Goal: Check status: Check status

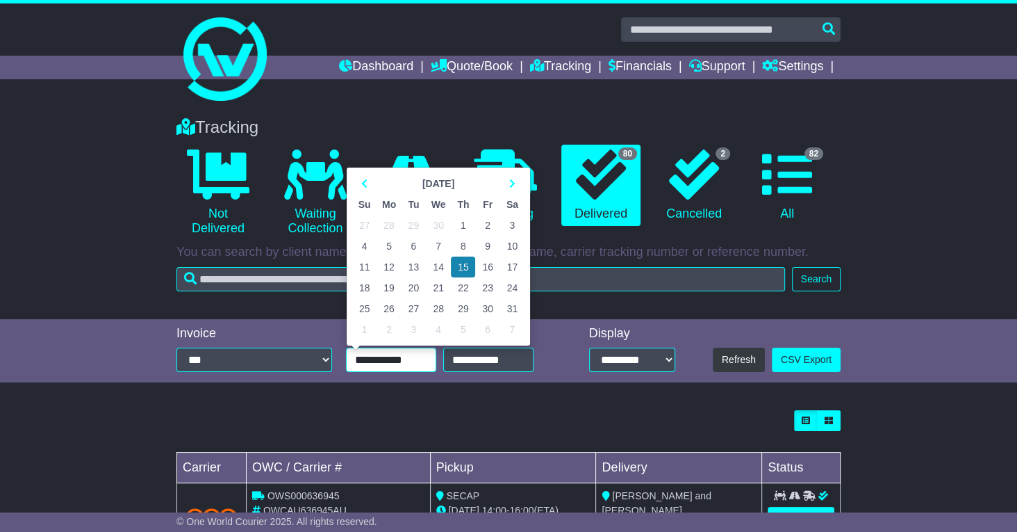
click at [382, 359] on input "**********" at bounding box center [391, 360] width 90 height 24
click at [465, 224] on td "1" at bounding box center [463, 225] width 24 height 21
type input "**********"
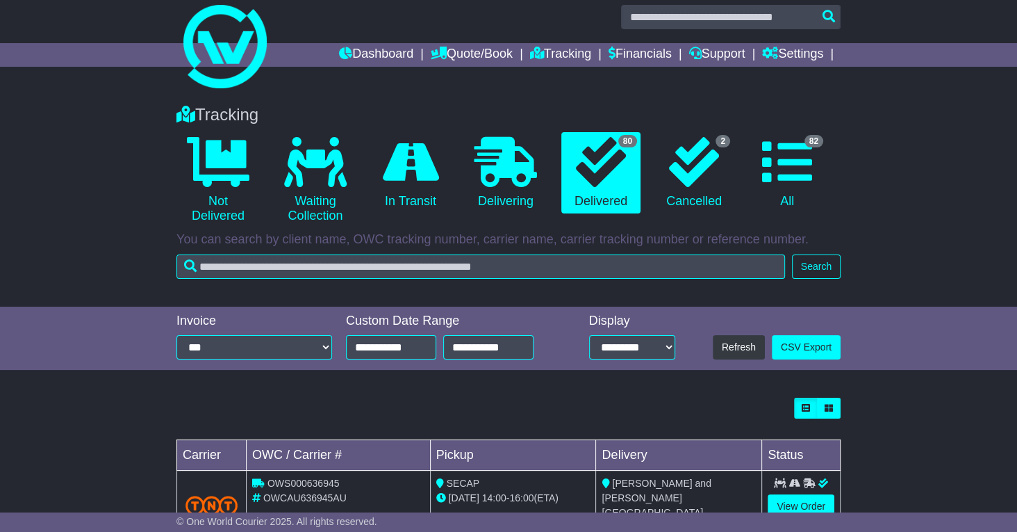
scroll to position [11, 0]
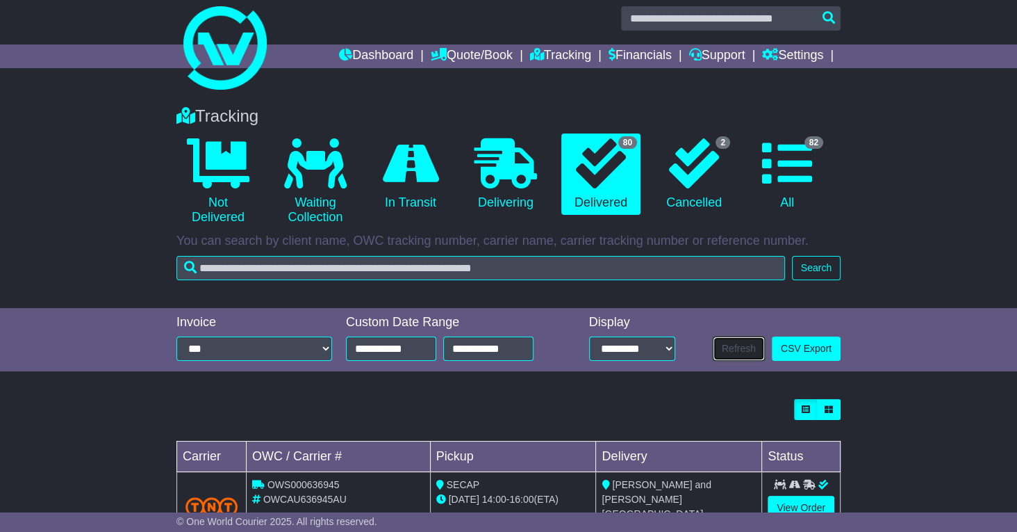
click at [738, 349] on button "Refresh" at bounding box center [739, 348] width 52 height 24
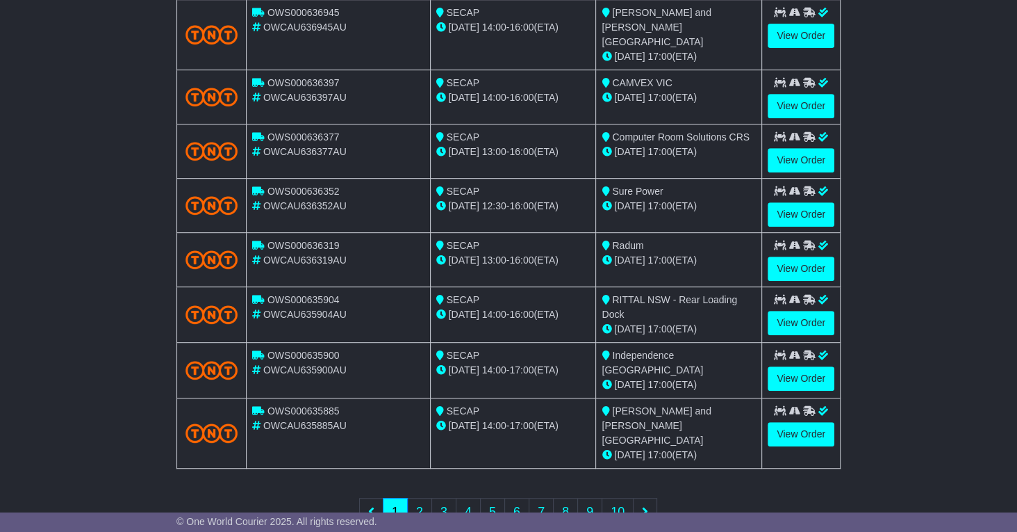
scroll to position [487, 0]
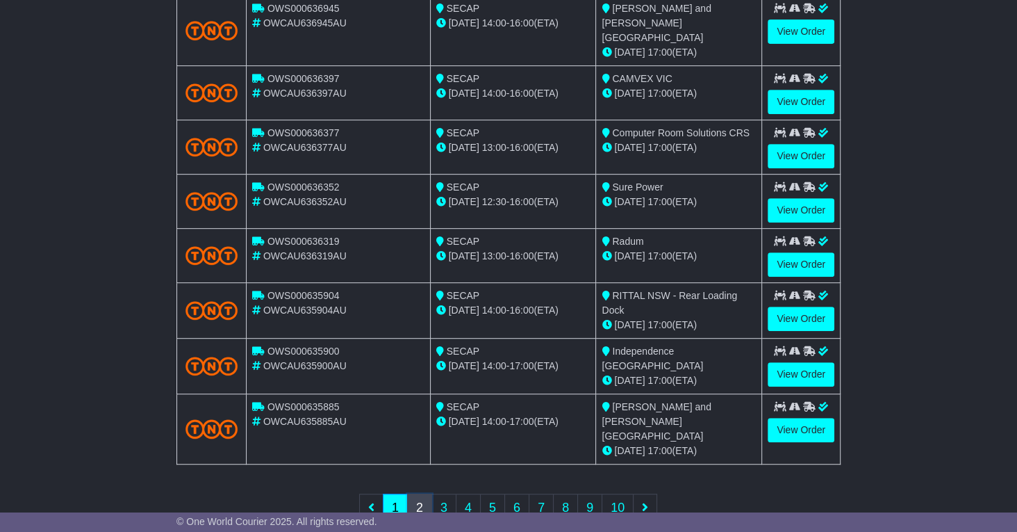
click at [420, 493] on link "2" at bounding box center [419, 507] width 25 height 28
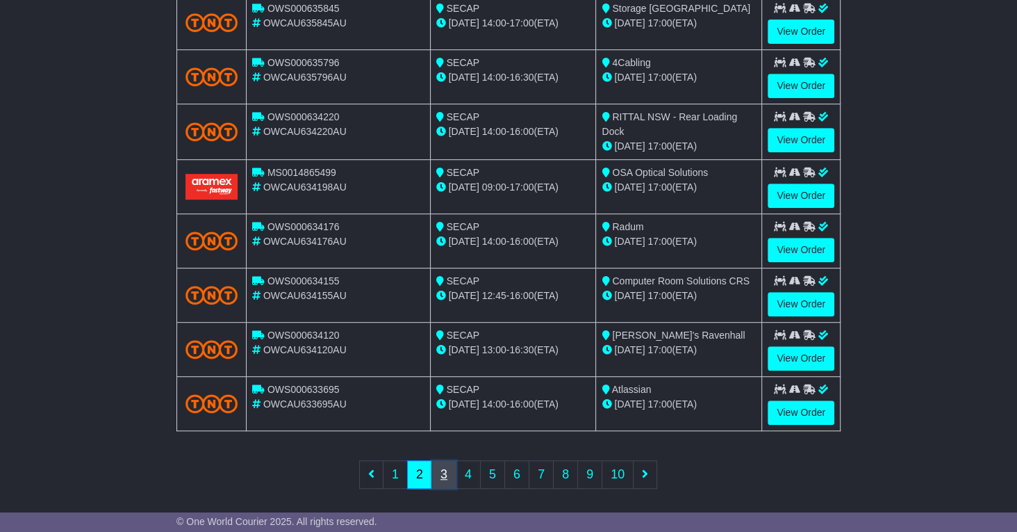
click at [448, 463] on link "3" at bounding box center [444, 474] width 25 height 28
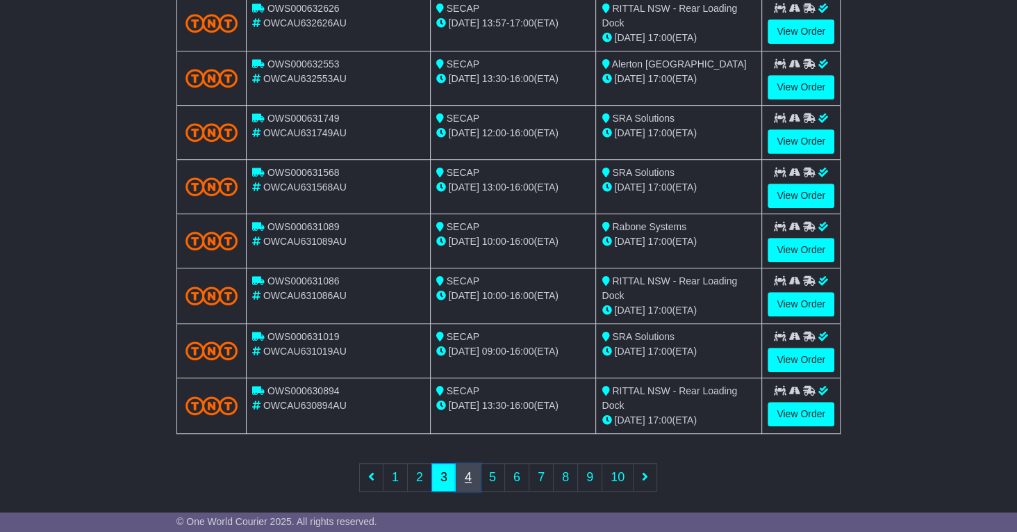
click at [477, 469] on link "4" at bounding box center [468, 477] width 25 height 28
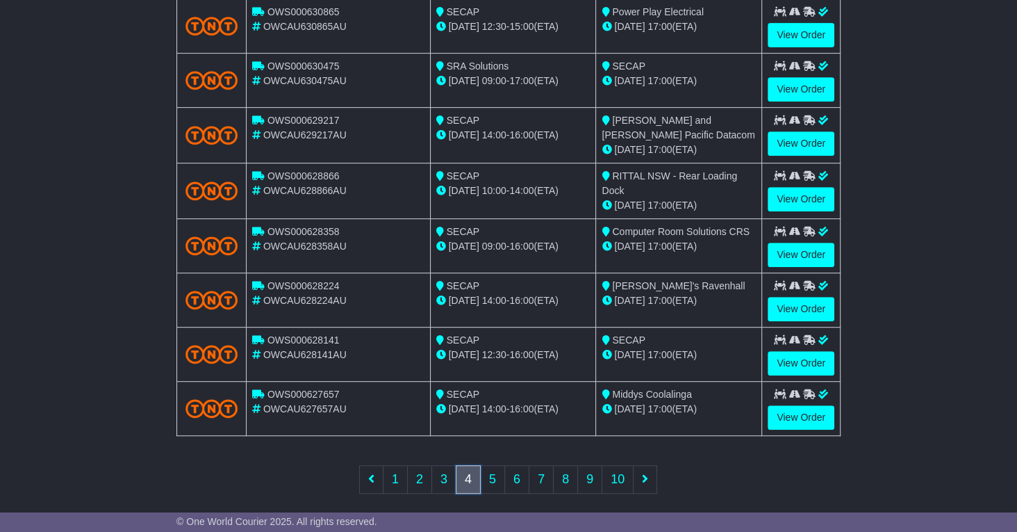
scroll to position [489, 0]
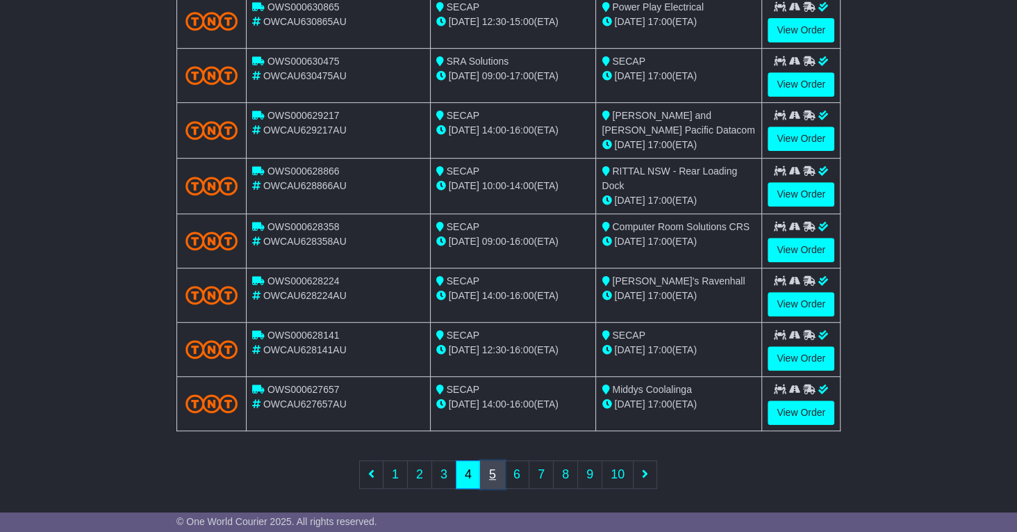
click at [494, 468] on link "5" at bounding box center [492, 474] width 25 height 28
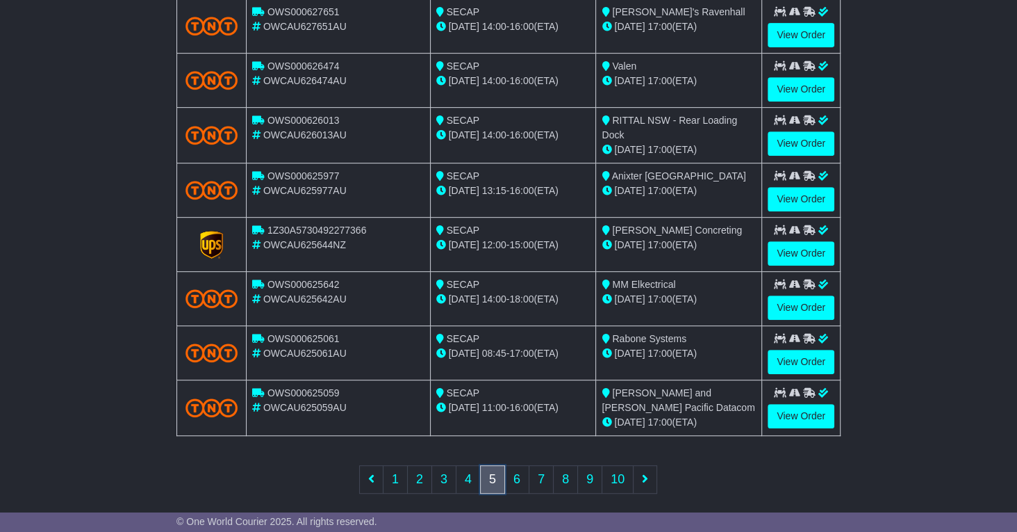
scroll to position [485, 0]
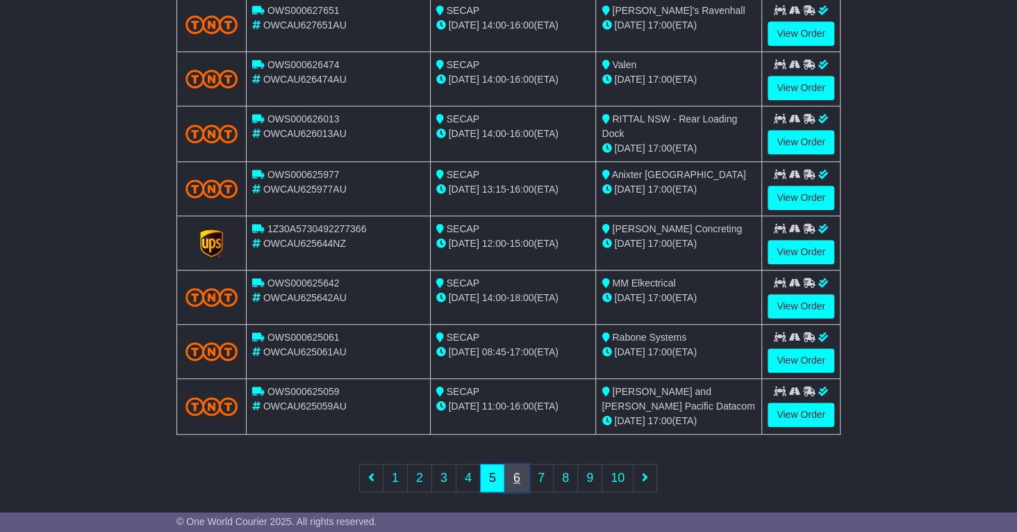
click at [516, 474] on link "6" at bounding box center [517, 478] width 25 height 28
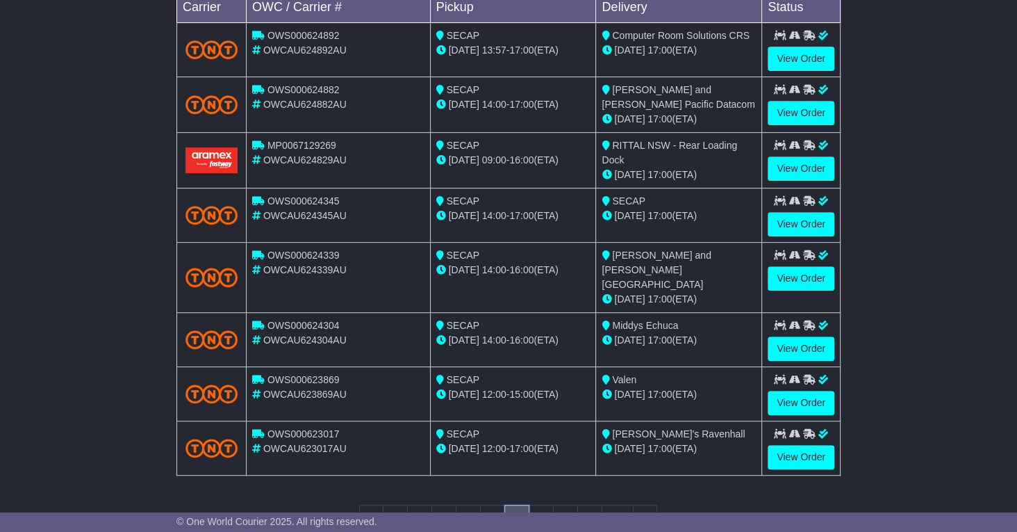
scroll to position [464, 0]
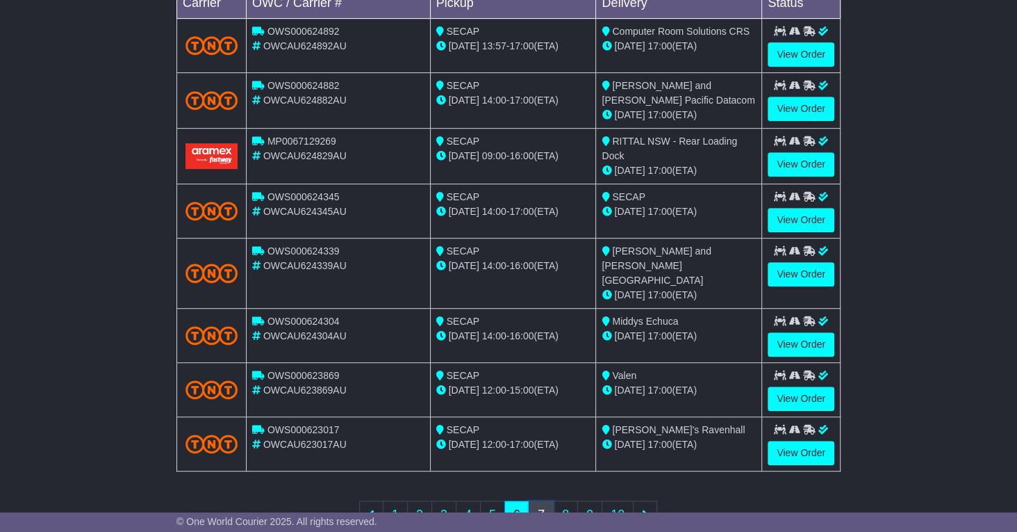
click at [541, 500] on link "7" at bounding box center [541, 514] width 25 height 28
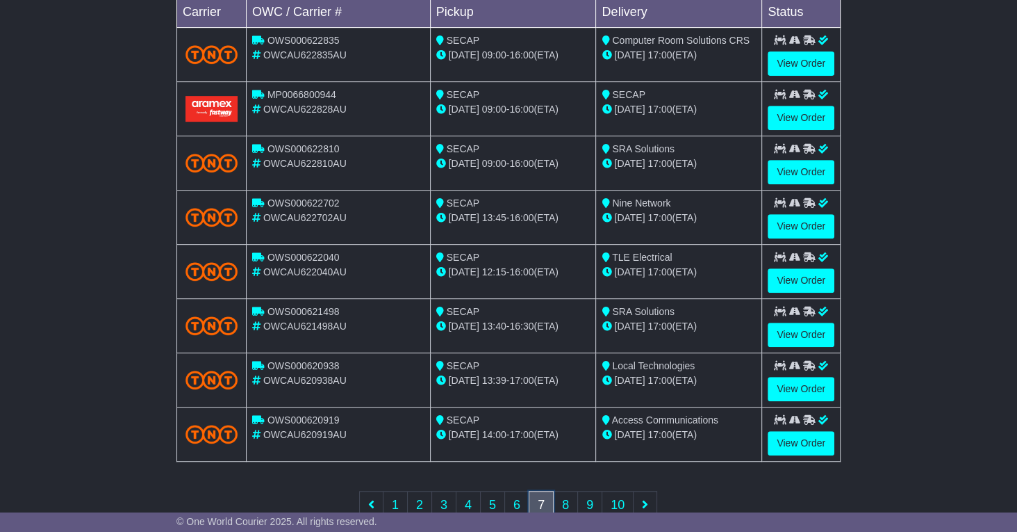
scroll to position [454, 0]
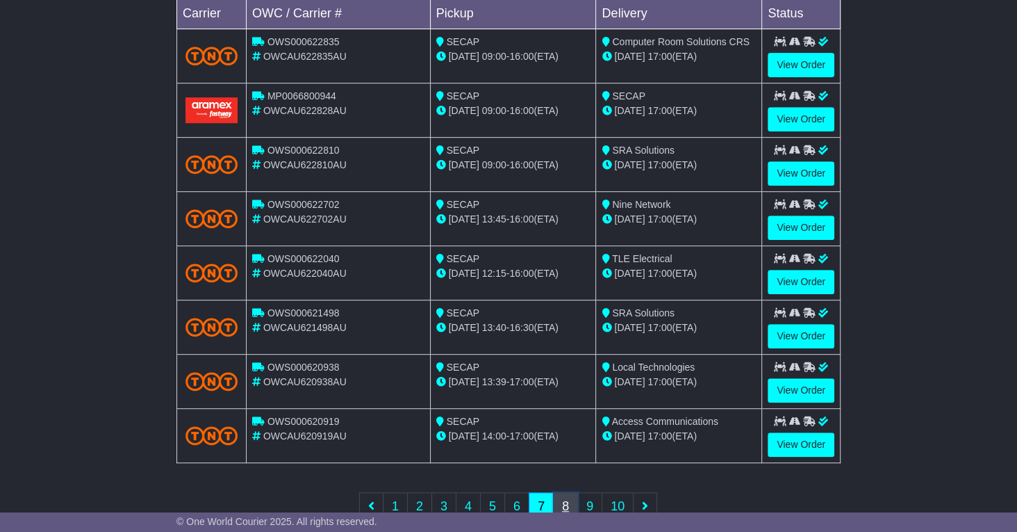
click at [565, 496] on link "8" at bounding box center [565, 506] width 25 height 28
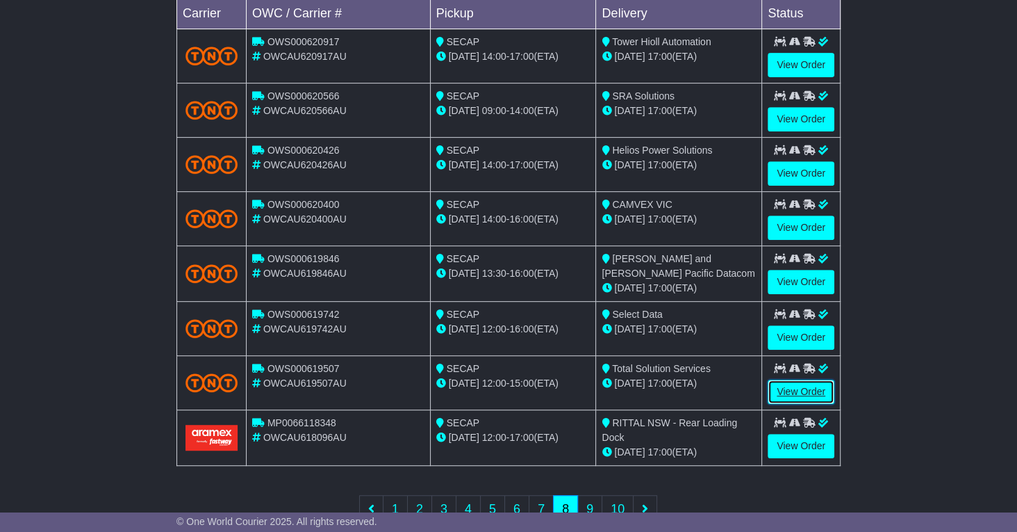
click at [799, 384] on link "View Order" at bounding box center [801, 391] width 67 height 24
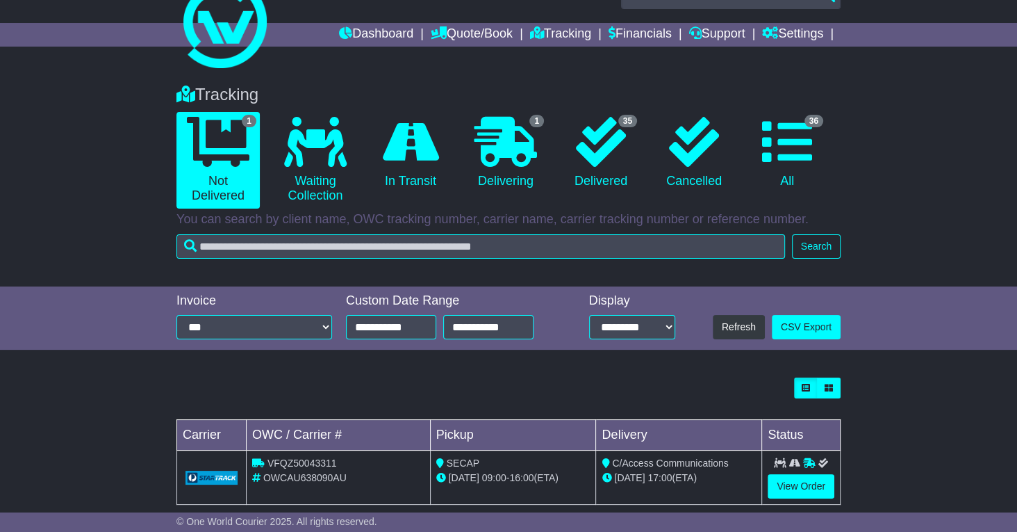
scroll to position [53, 0]
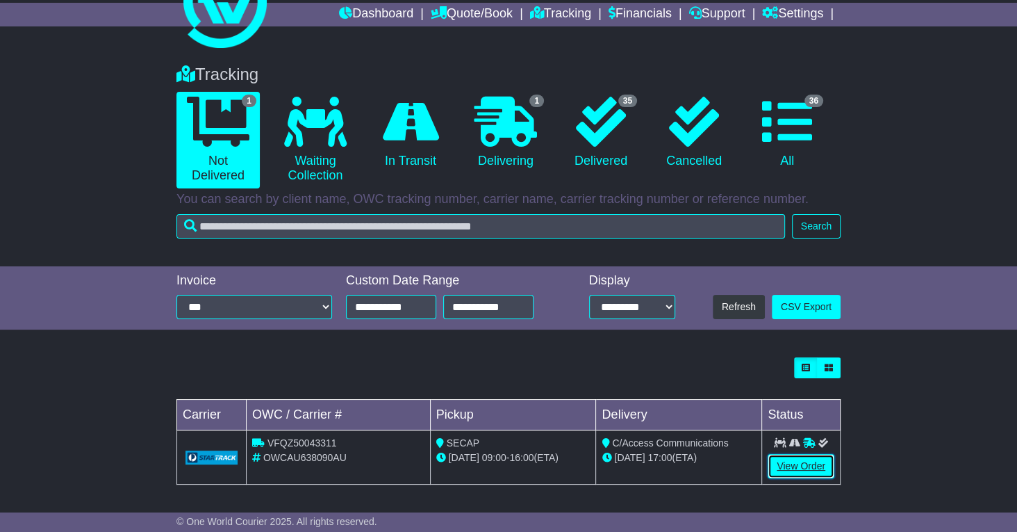
click at [800, 465] on link "View Order" at bounding box center [801, 466] width 67 height 24
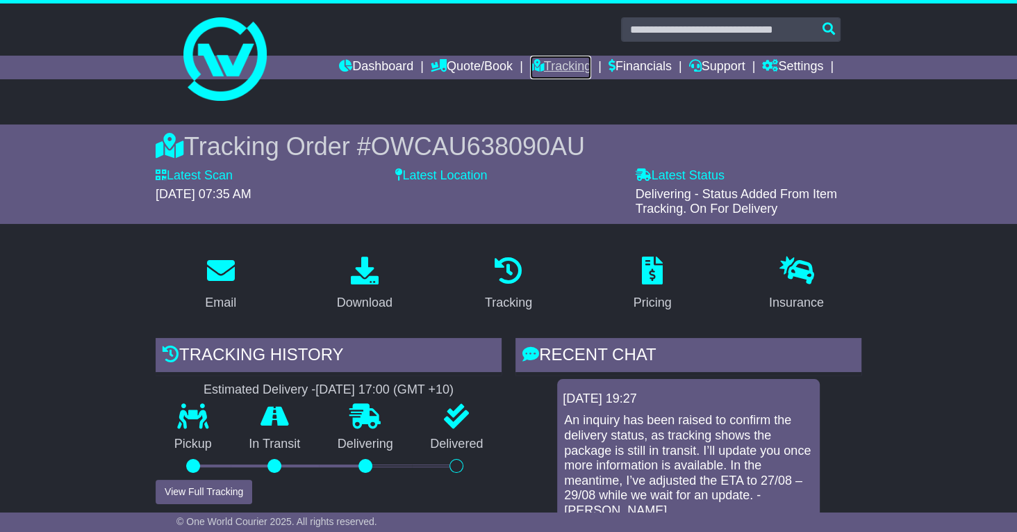
click at [560, 68] on link "Tracking" at bounding box center [560, 68] width 61 height 24
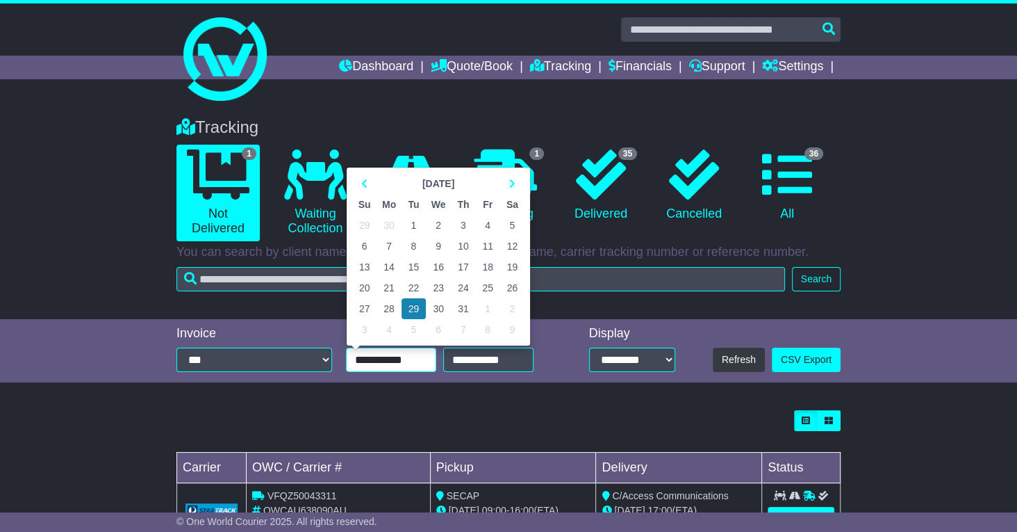
click at [401, 363] on input "**********" at bounding box center [391, 360] width 90 height 24
click at [366, 183] on icon at bounding box center [364, 184] width 6 height 10
click at [466, 228] on td "1" at bounding box center [463, 225] width 24 height 21
type input "**********"
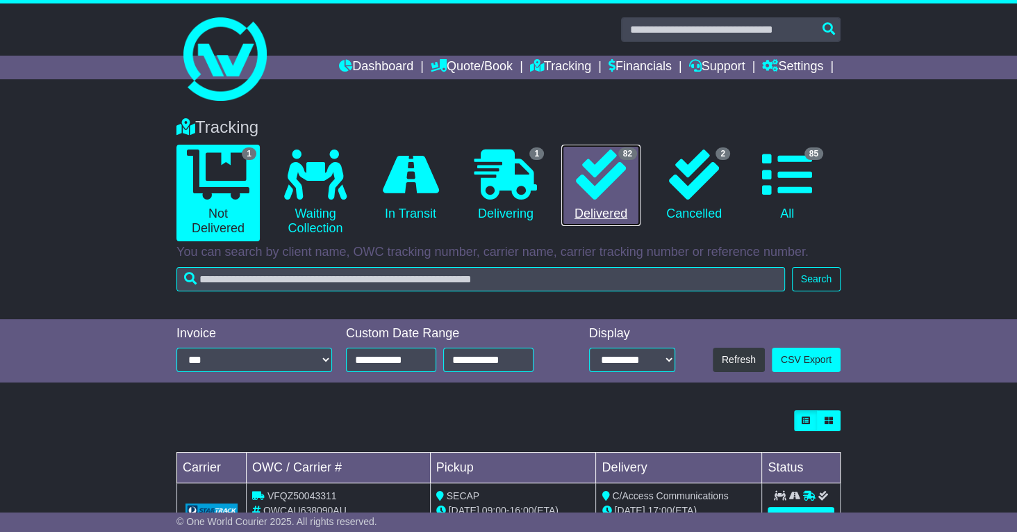
click at [603, 181] on icon at bounding box center [601, 174] width 50 height 50
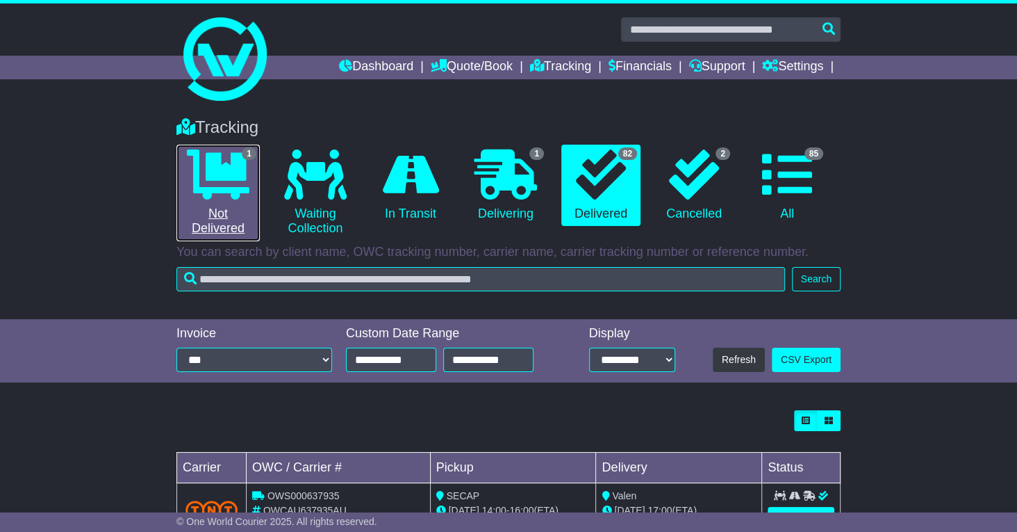
click at [216, 167] on icon at bounding box center [218, 174] width 63 height 50
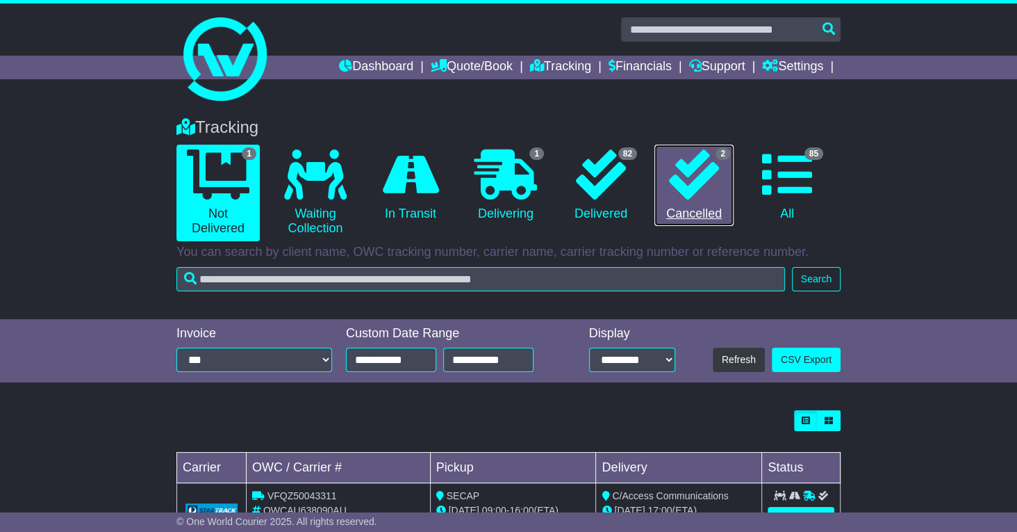
click at [699, 177] on icon at bounding box center [694, 174] width 50 height 50
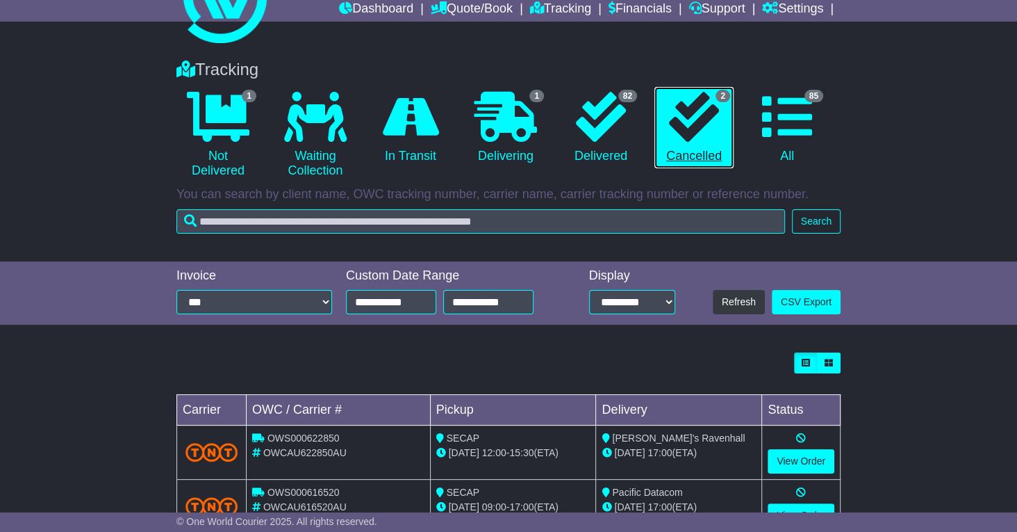
scroll to position [106, 0]
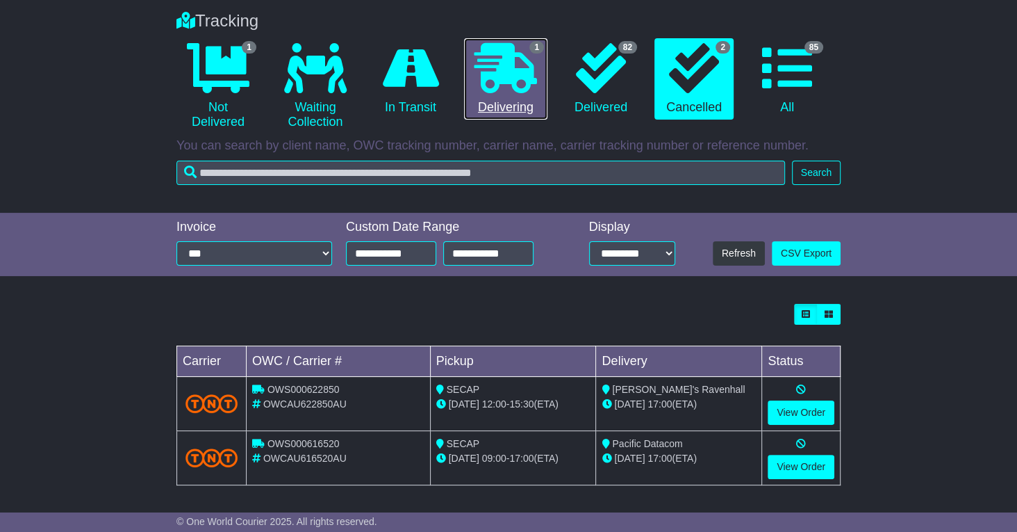
click at [524, 68] on icon at bounding box center [506, 68] width 63 height 50
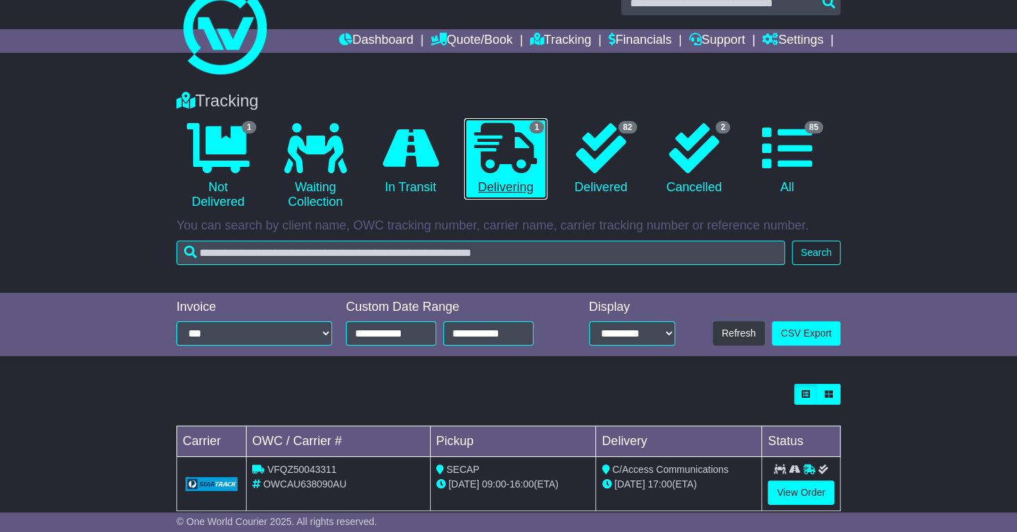
scroll to position [53, 0]
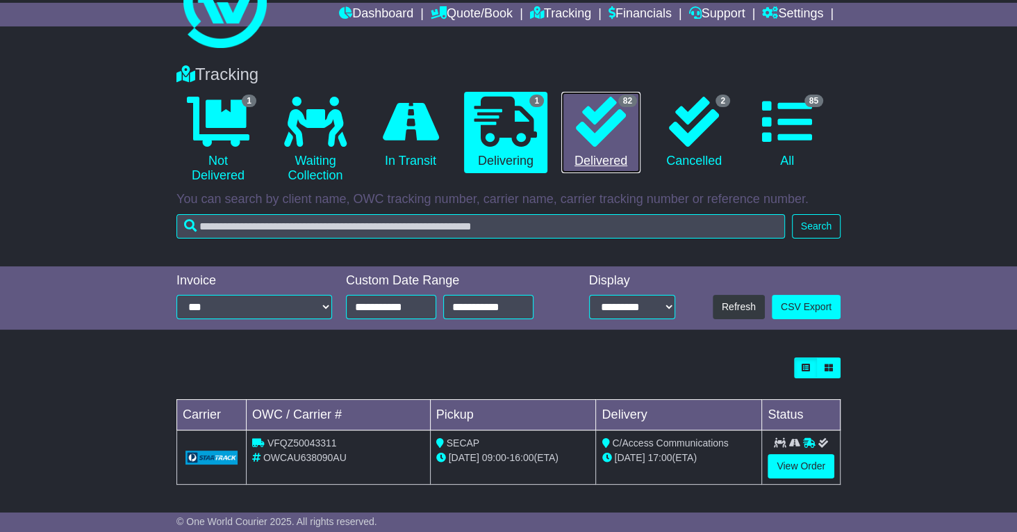
click at [610, 117] on icon at bounding box center [601, 122] width 50 height 50
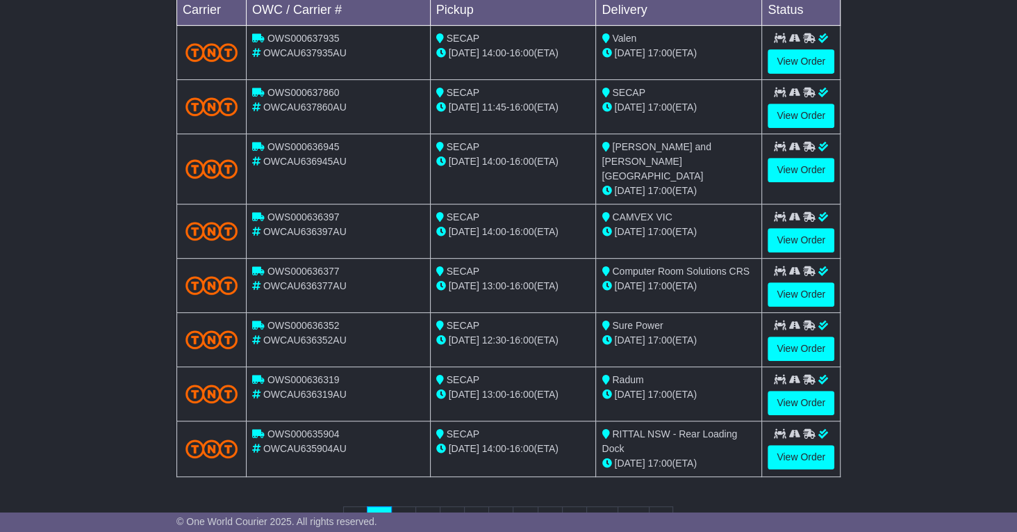
scroll to position [487, 0]
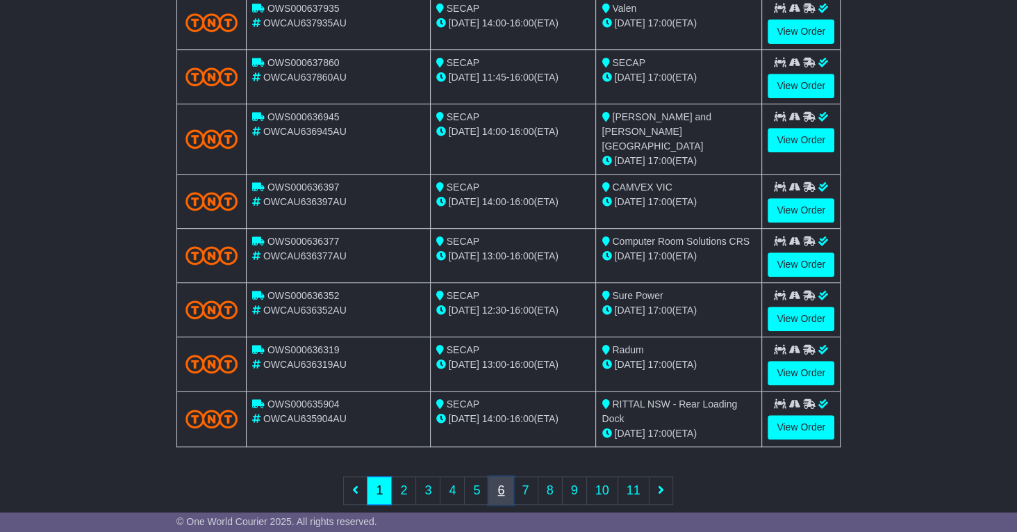
click at [497, 476] on link "6" at bounding box center [501, 490] width 25 height 28
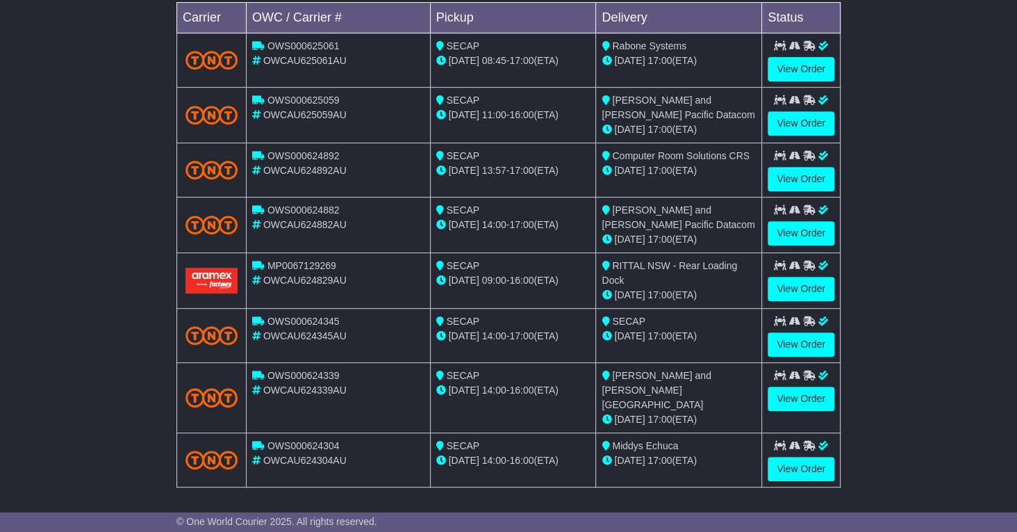
scroll to position [491, 0]
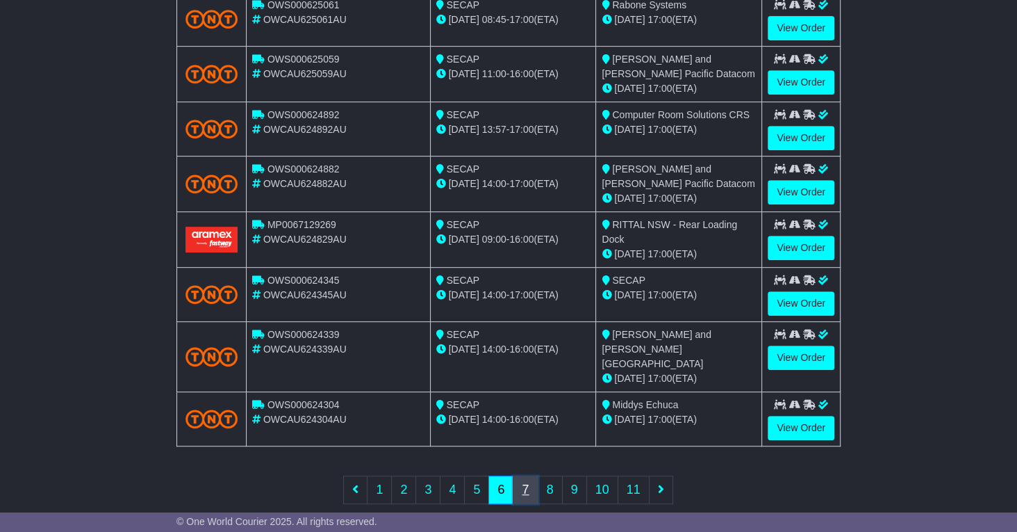
click at [528, 475] on link "7" at bounding box center [525, 489] width 25 height 28
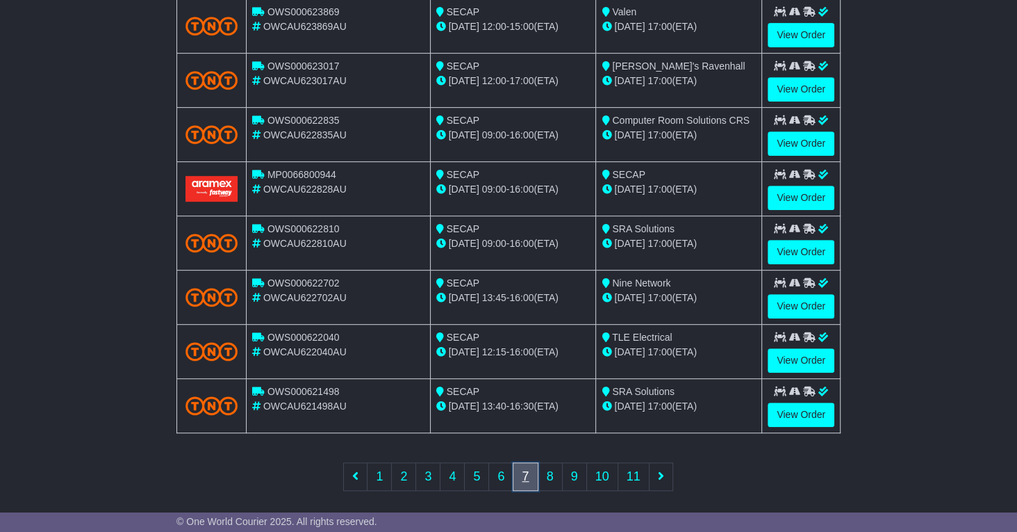
scroll to position [487, 0]
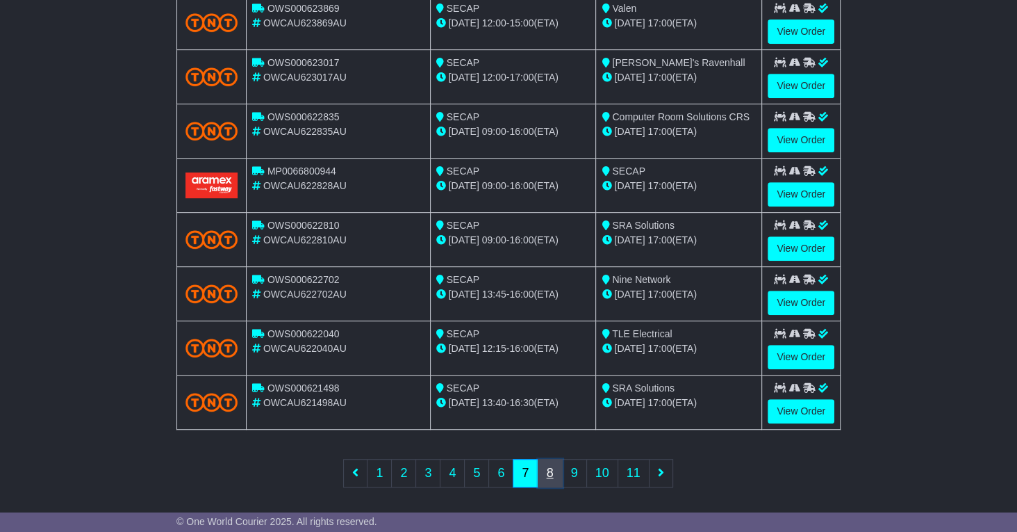
click at [548, 468] on link "8" at bounding box center [550, 473] width 25 height 28
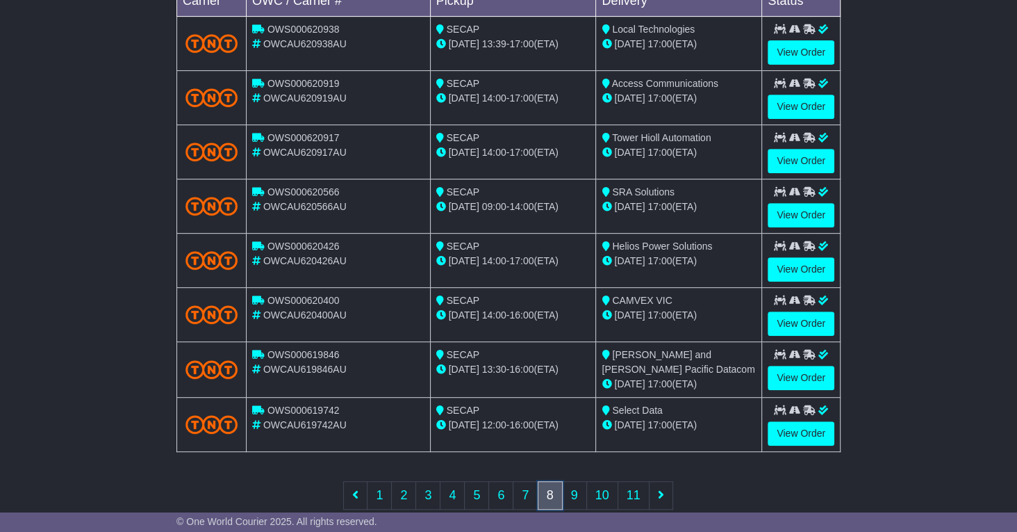
scroll to position [489, 0]
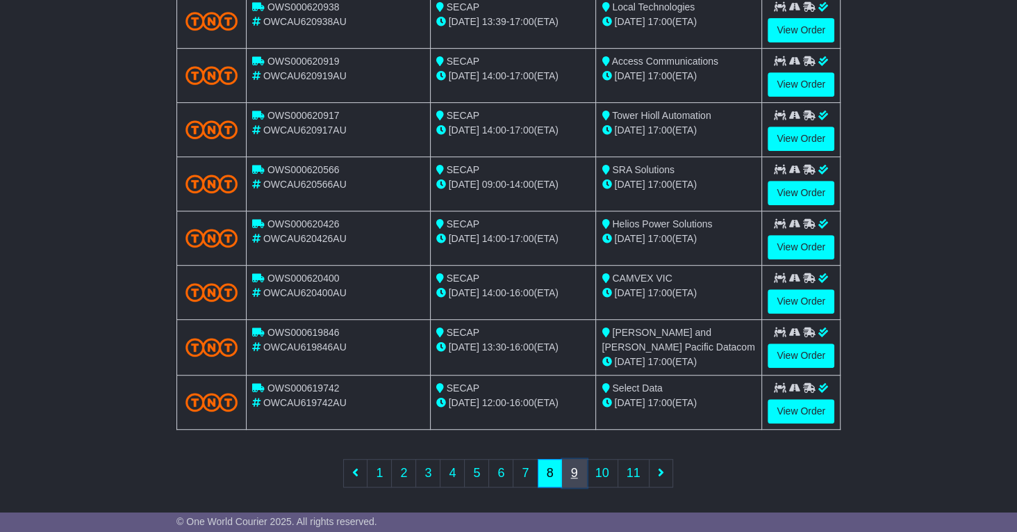
click at [573, 471] on link "9" at bounding box center [574, 473] width 25 height 28
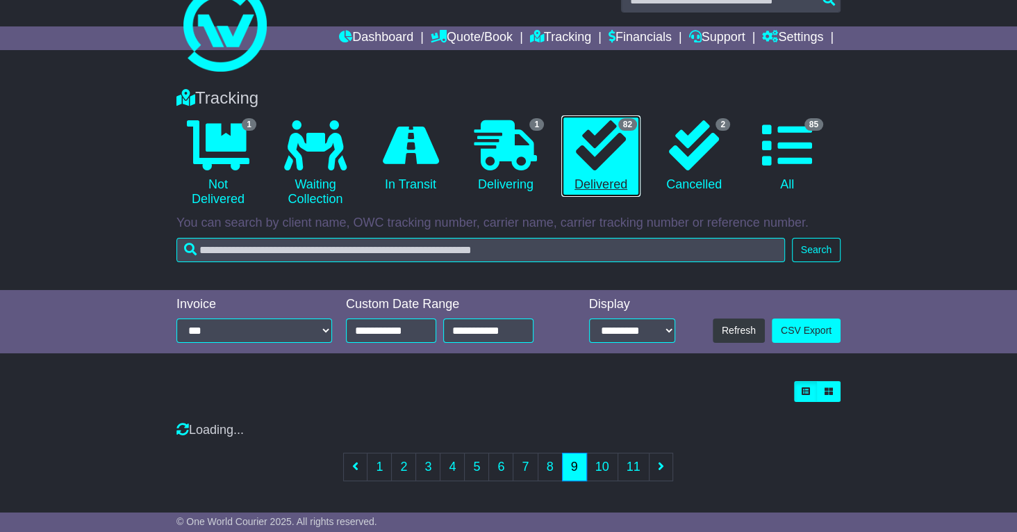
click at [609, 152] on icon at bounding box center [601, 145] width 50 height 50
click at [548, 466] on link "8" at bounding box center [550, 466] width 25 height 28
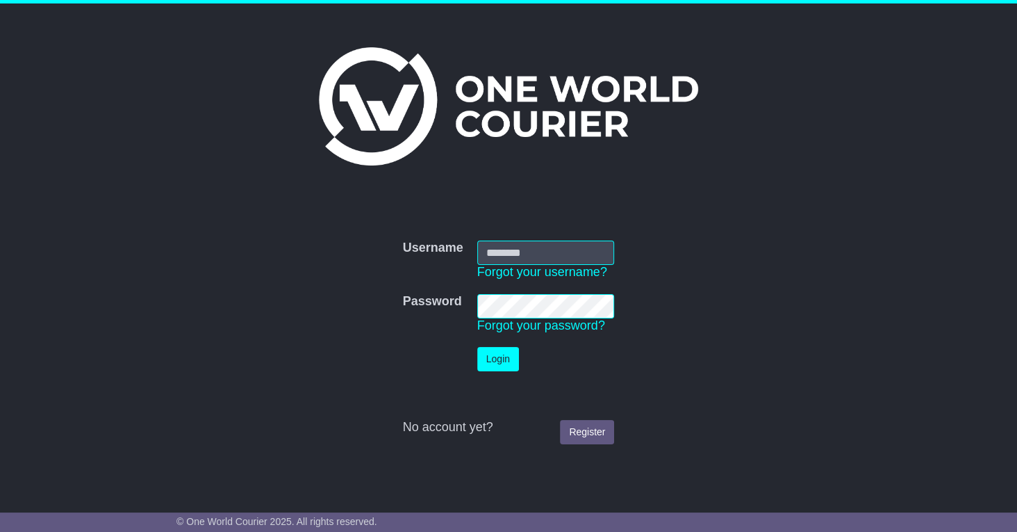
type input "**********"
click at [500, 359] on button "Login" at bounding box center [498, 359] width 42 height 24
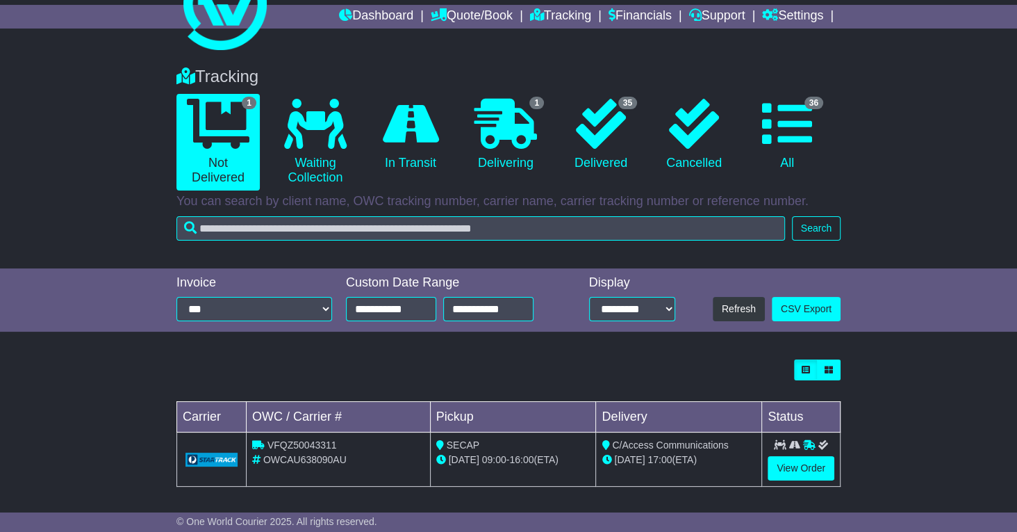
scroll to position [53, 0]
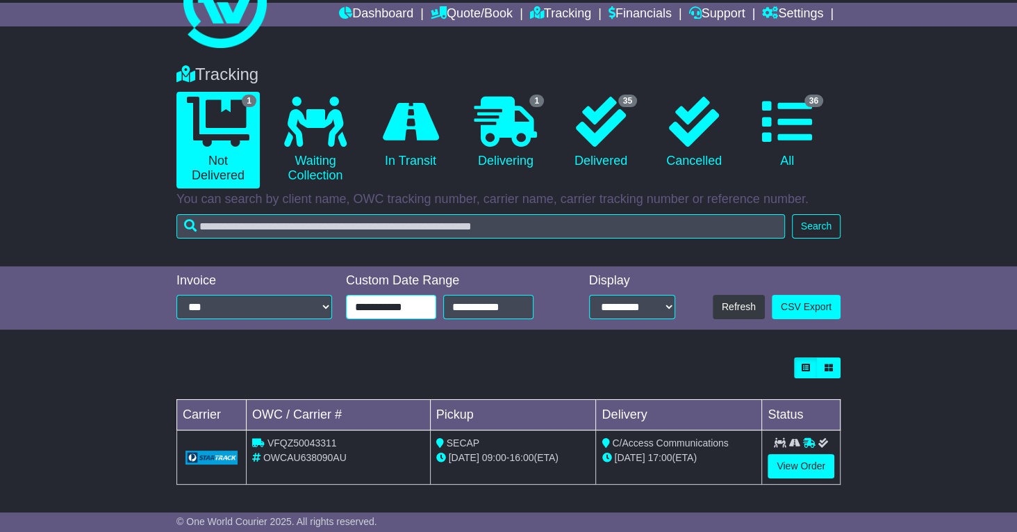
click at [371, 308] on input "**********" at bounding box center [391, 307] width 90 height 24
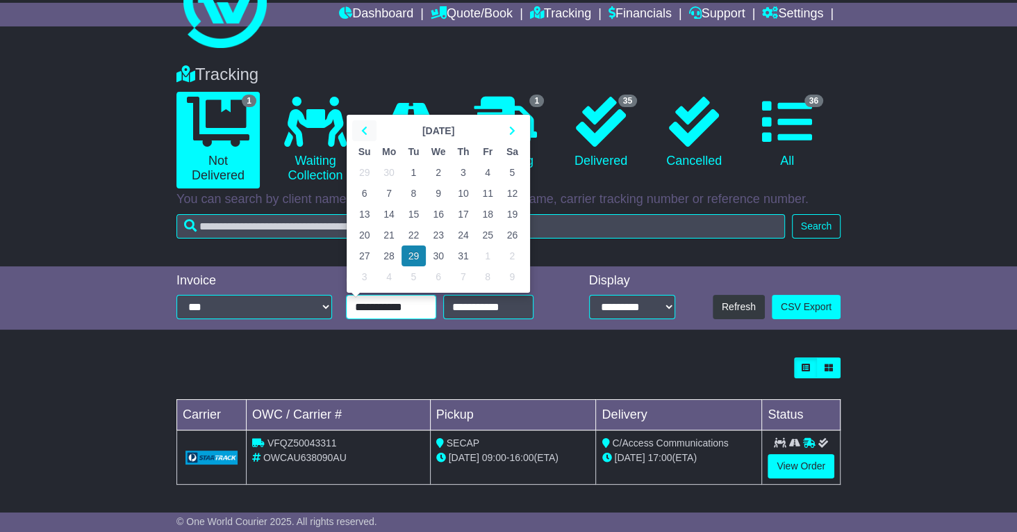
click at [366, 131] on icon at bounding box center [364, 131] width 6 height 10
click at [465, 172] on td "1" at bounding box center [463, 172] width 24 height 21
type input "**********"
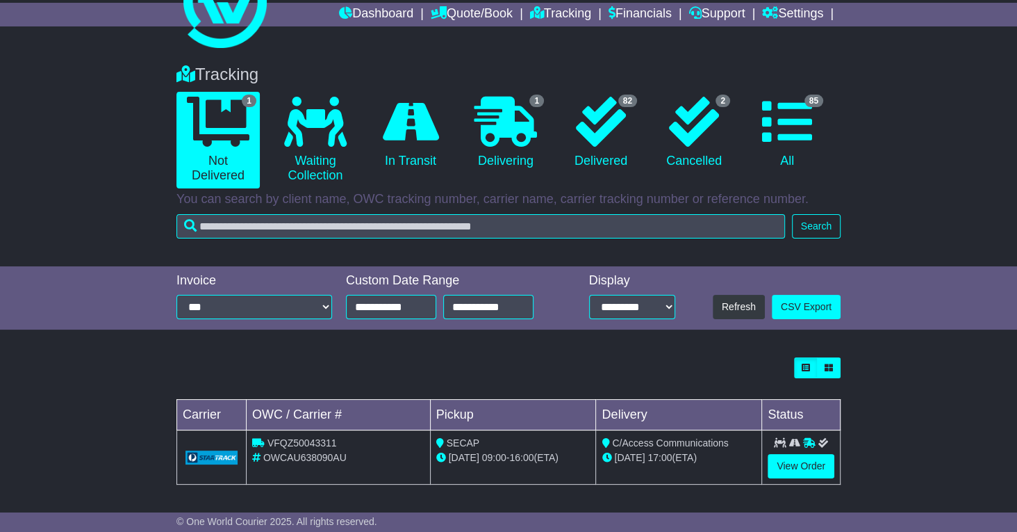
scroll to position [0, 0]
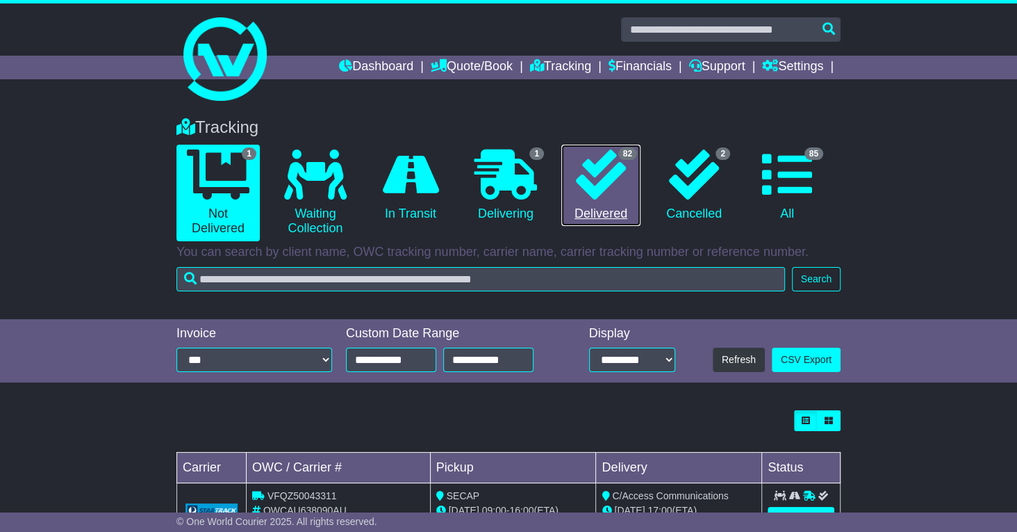
click at [596, 183] on icon at bounding box center [601, 174] width 50 height 50
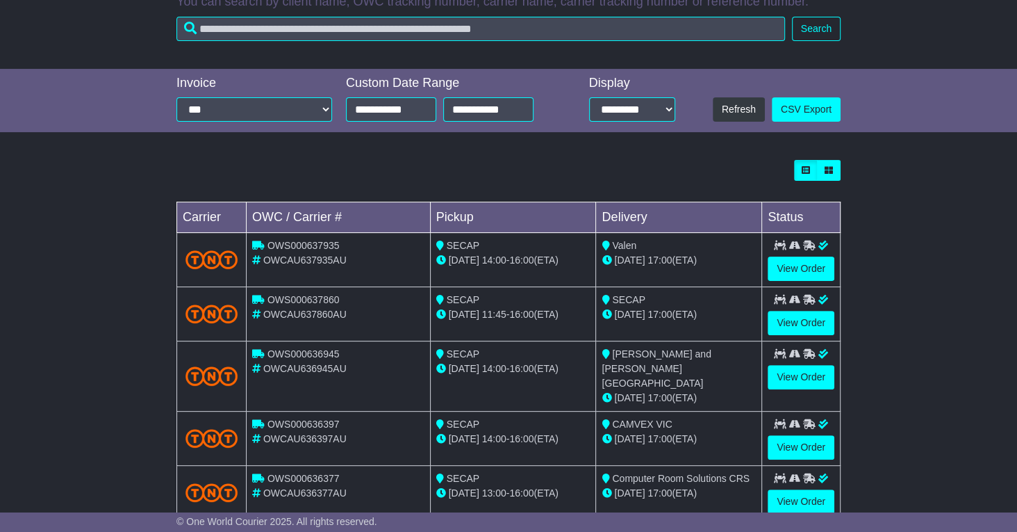
scroll to position [487, 0]
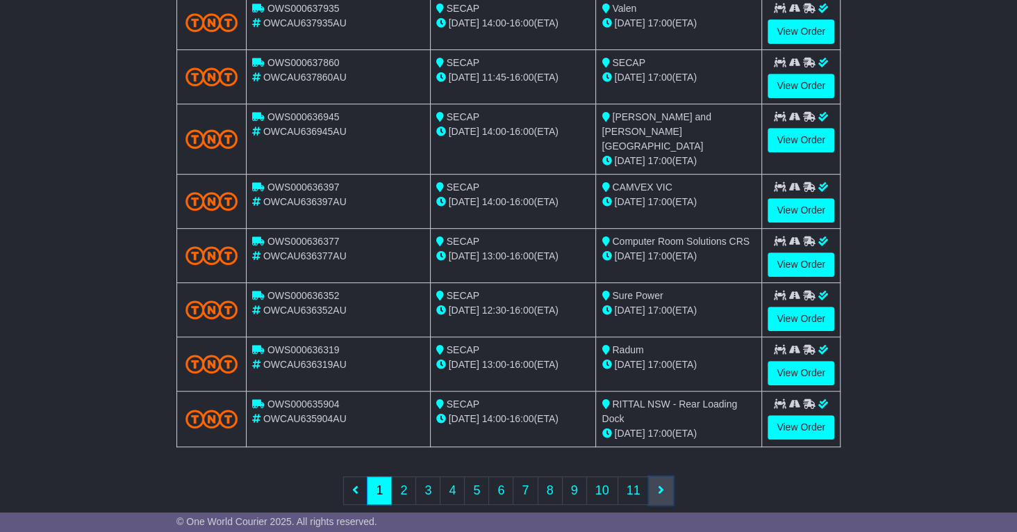
click at [660, 483] on icon at bounding box center [661, 489] width 6 height 13
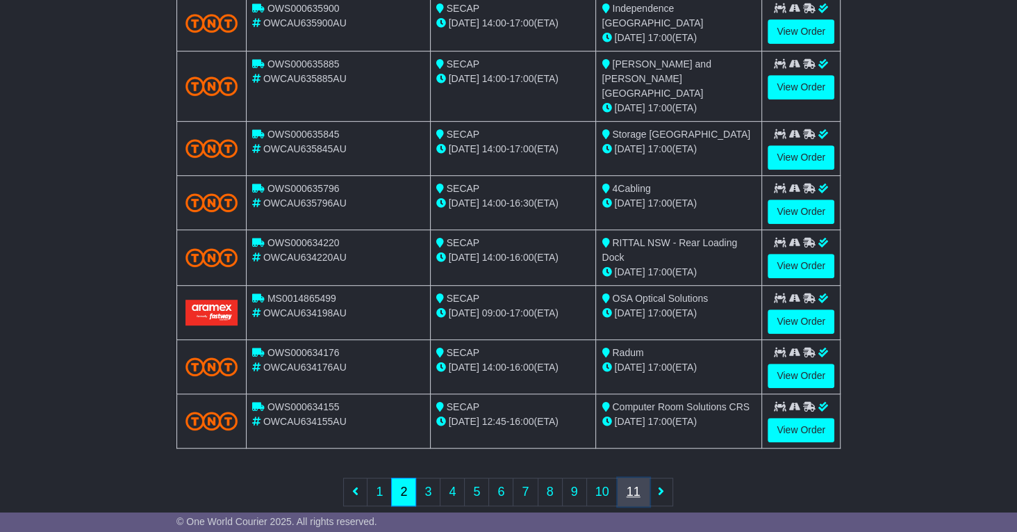
click at [635, 477] on link "11" at bounding box center [634, 491] width 32 height 28
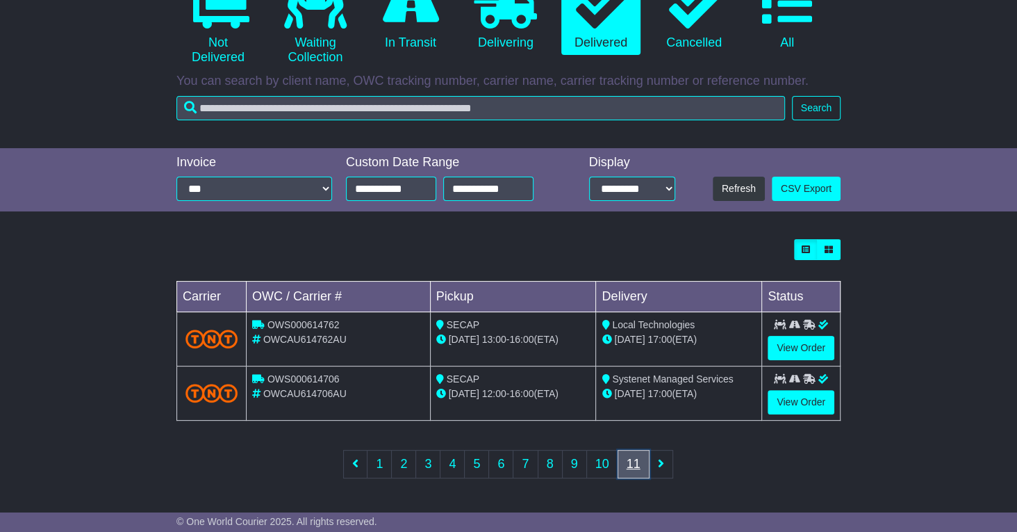
scroll to position [167, 0]
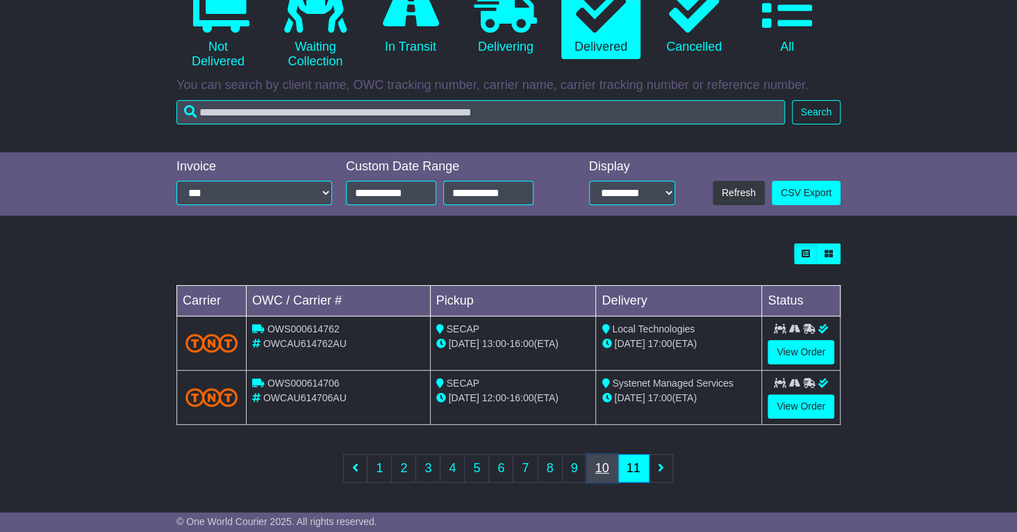
click at [600, 471] on link "10" at bounding box center [603, 468] width 32 height 28
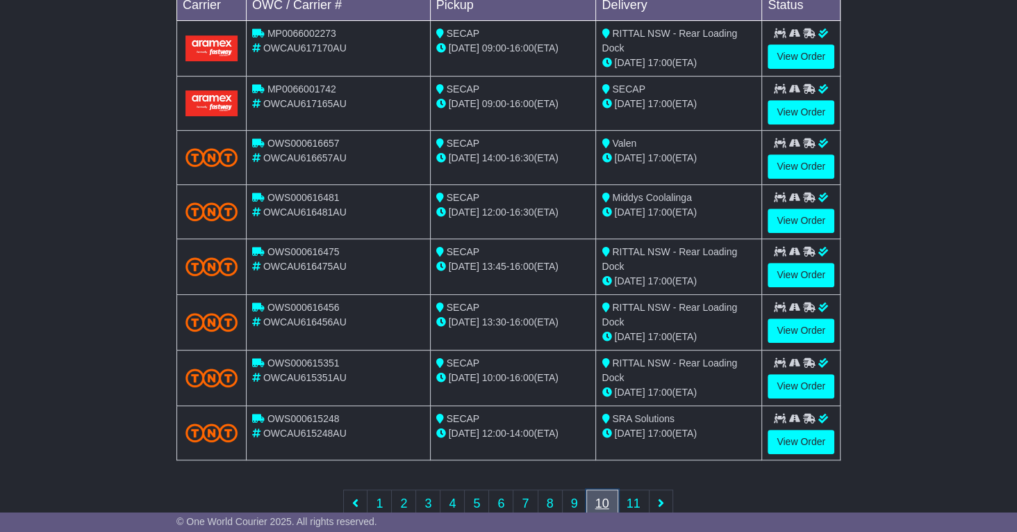
scroll to position [469, 0]
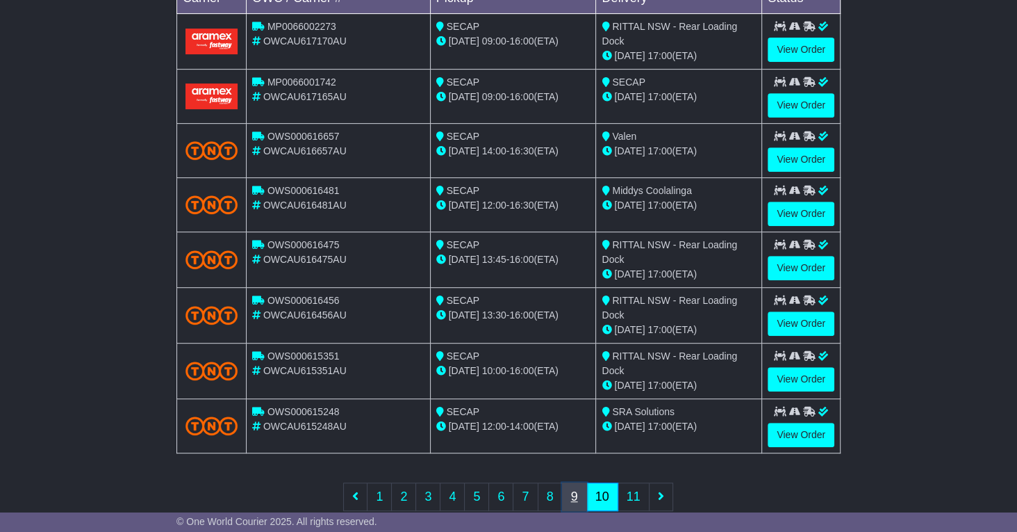
click at [576, 487] on link "9" at bounding box center [574, 496] width 25 height 28
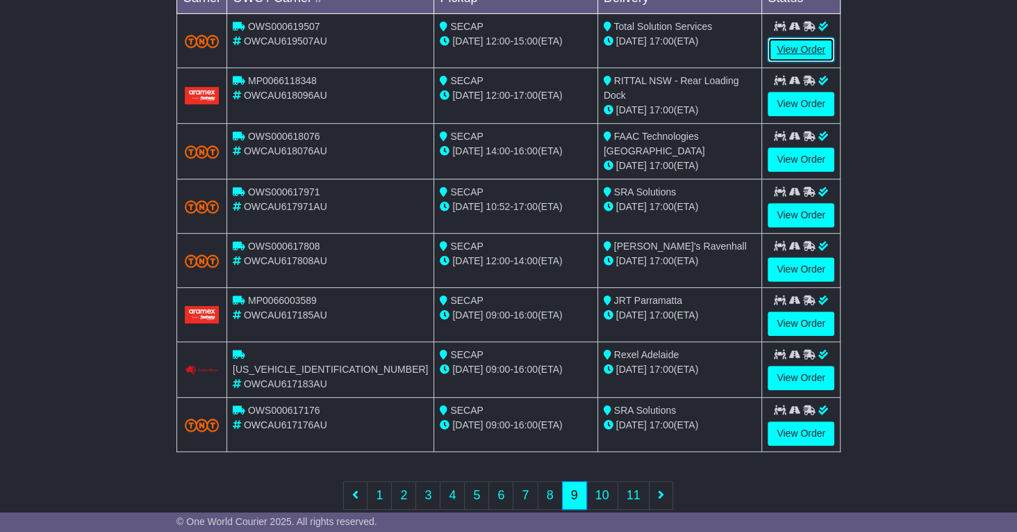
click at [812, 51] on link "View Order" at bounding box center [801, 50] width 67 height 24
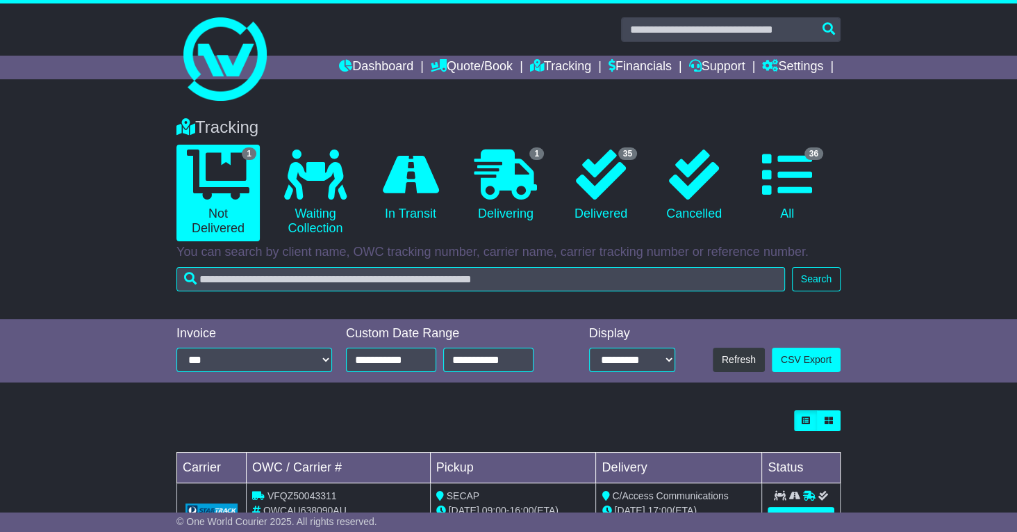
scroll to position [53, 0]
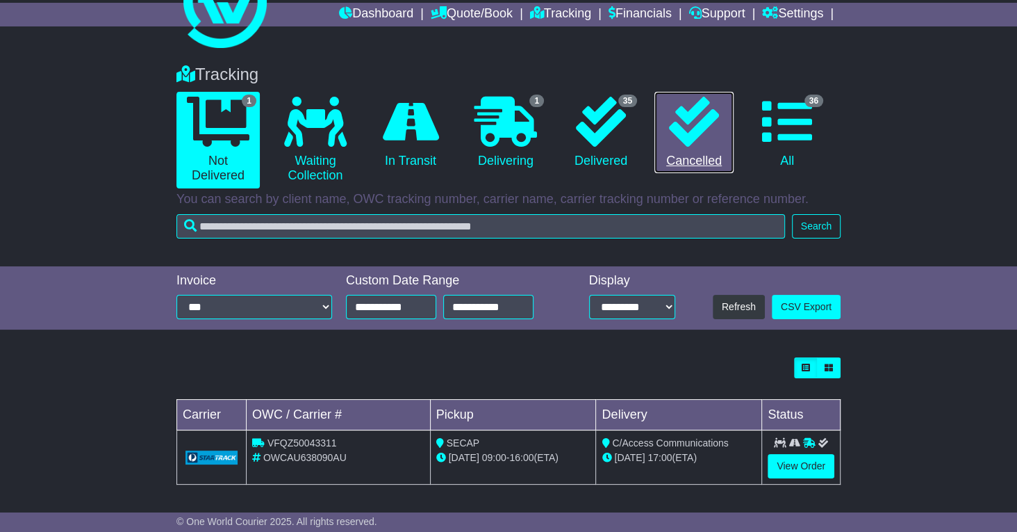
click at [702, 130] on icon at bounding box center [694, 122] width 50 height 50
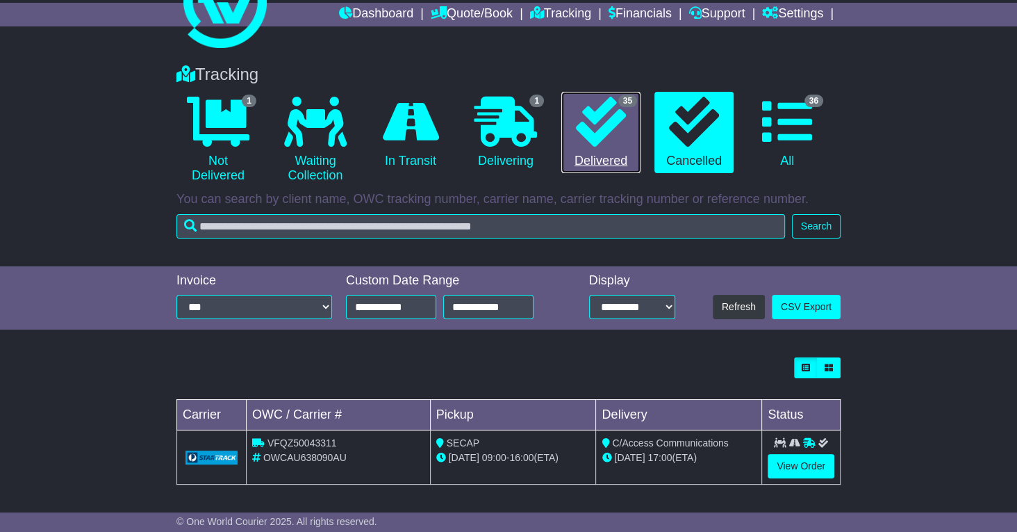
click at [605, 121] on icon at bounding box center [601, 122] width 50 height 50
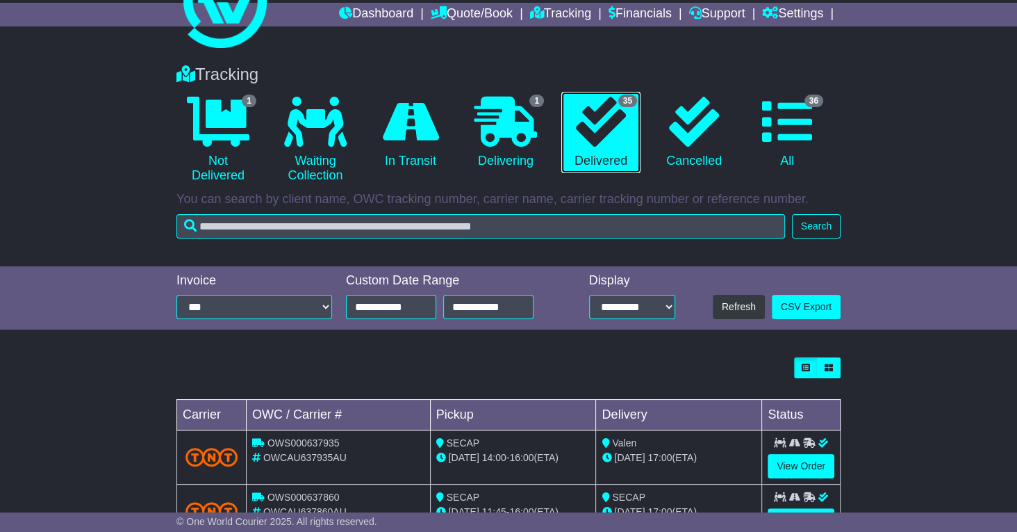
scroll to position [0, 0]
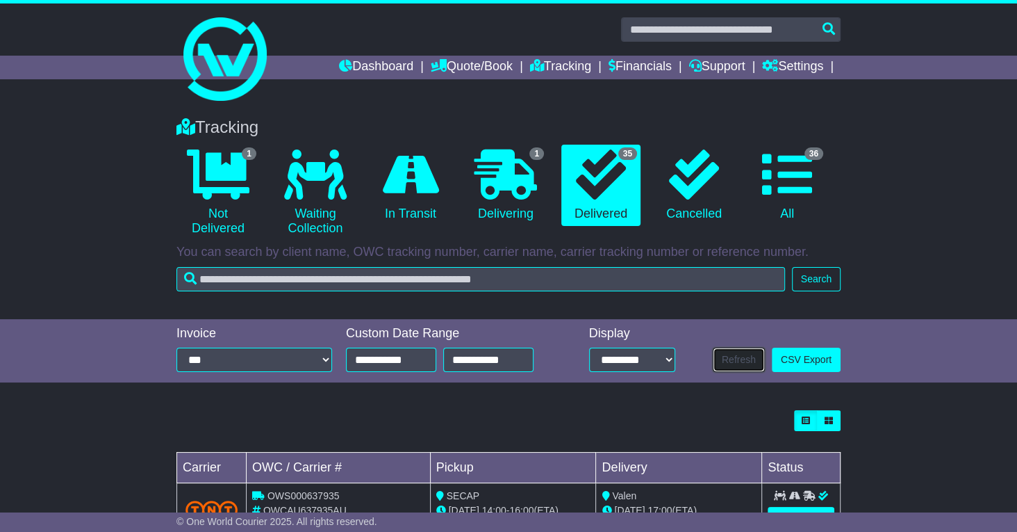
click at [735, 359] on button "Refresh" at bounding box center [739, 360] width 52 height 24
click at [671, 359] on select "**********" at bounding box center [632, 360] width 86 height 24
click at [589, 348] on select "**********" at bounding box center [632, 360] width 86 height 24
click at [592, 193] on icon at bounding box center [601, 174] width 50 height 50
click at [733, 357] on button "Refresh" at bounding box center [739, 360] width 52 height 24
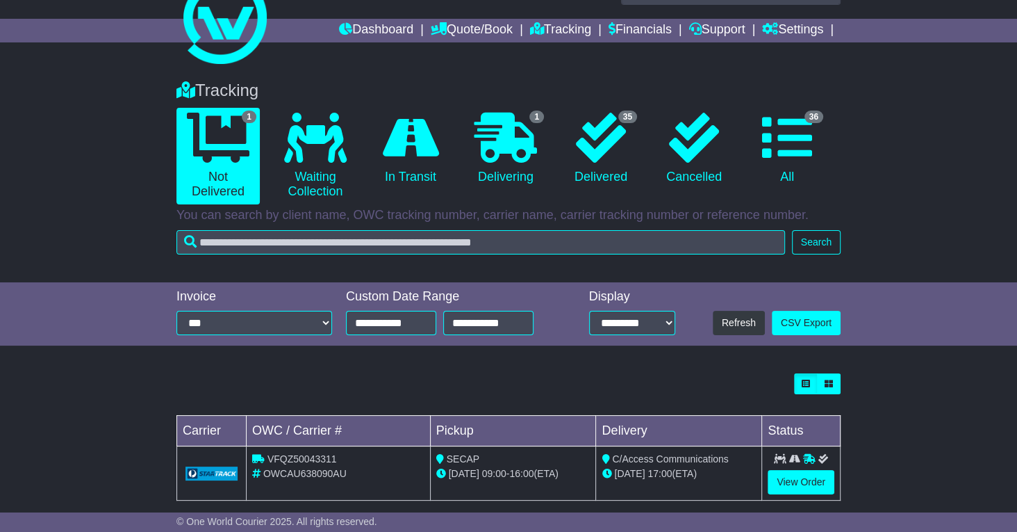
scroll to position [53, 0]
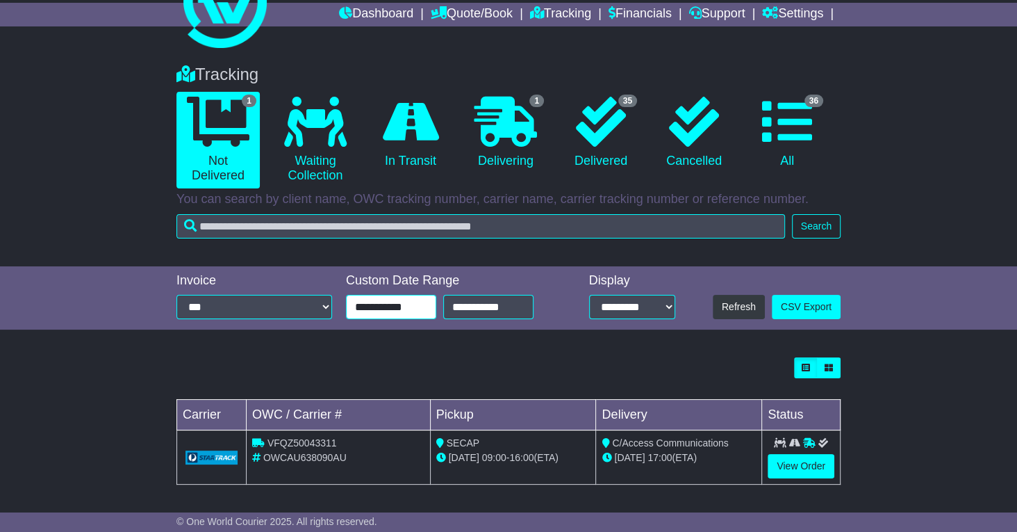
click at [367, 311] on input "**********" at bounding box center [391, 307] width 90 height 24
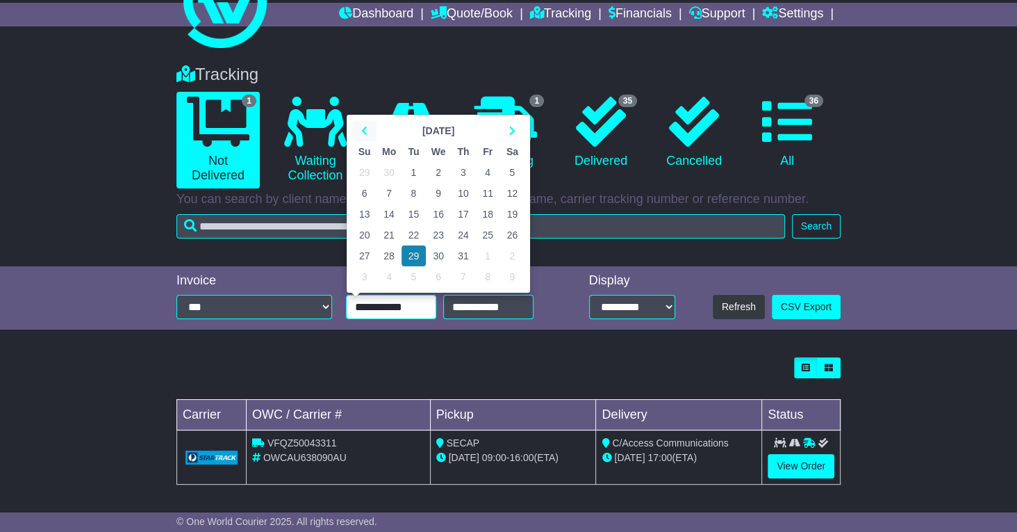
click at [366, 131] on icon at bounding box center [364, 131] width 6 height 10
click at [461, 172] on td "1" at bounding box center [463, 172] width 24 height 21
type input "**********"
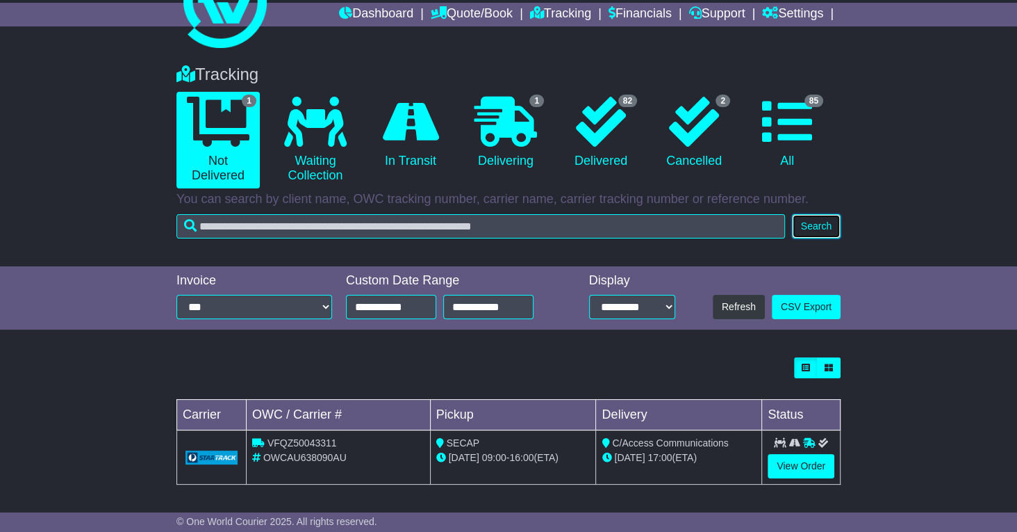
click at [814, 228] on button "Search" at bounding box center [816, 226] width 49 height 24
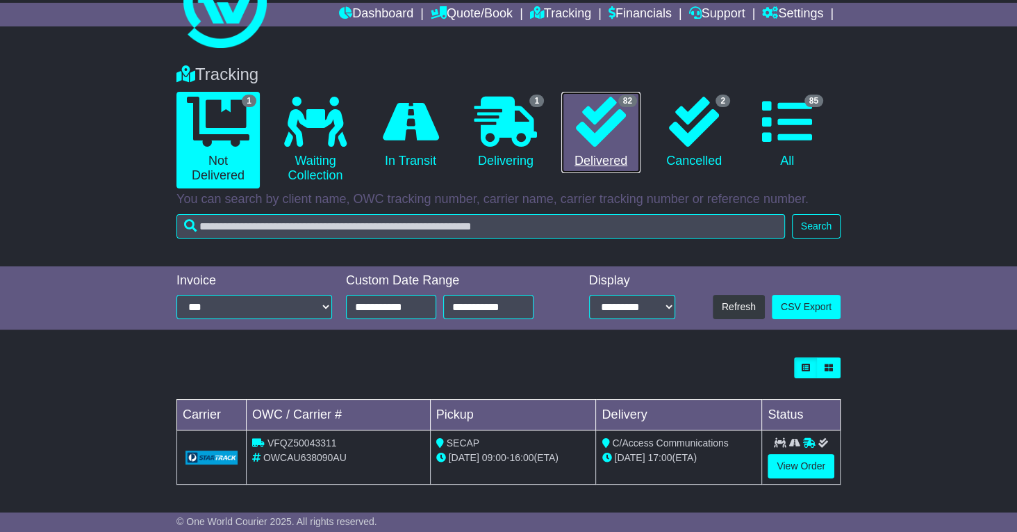
click at [612, 125] on icon at bounding box center [601, 122] width 50 height 50
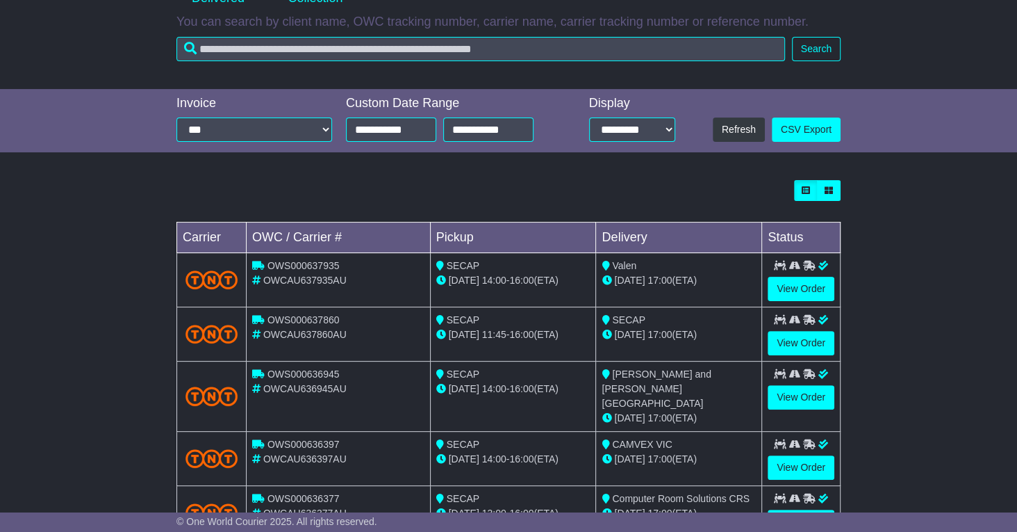
scroll to position [487, 0]
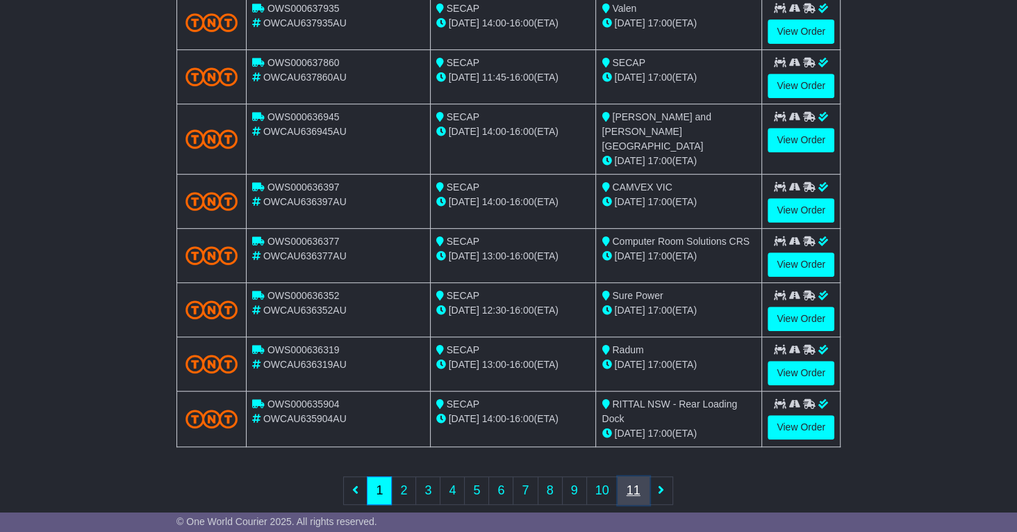
click at [635, 476] on link "11" at bounding box center [634, 490] width 32 height 28
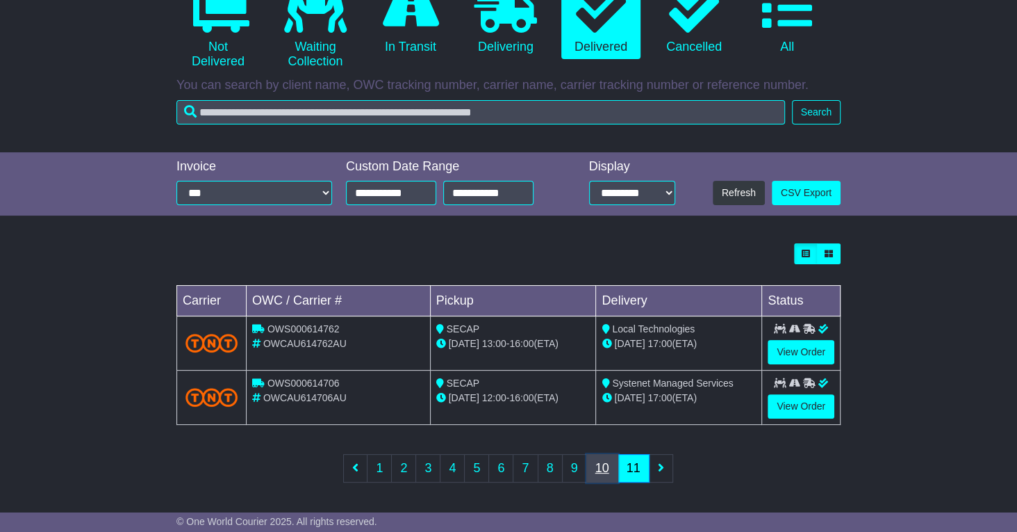
click at [603, 470] on link "10" at bounding box center [603, 468] width 32 height 28
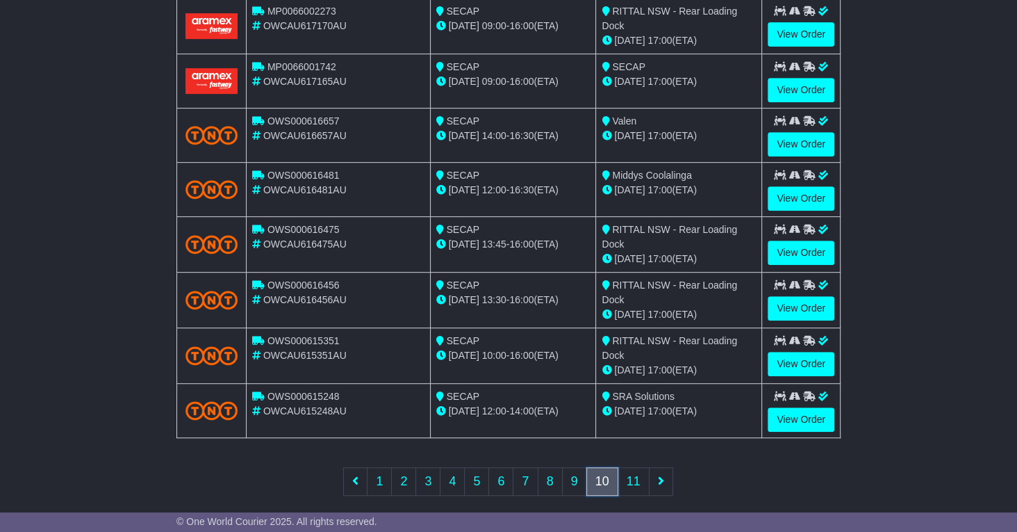
scroll to position [487, 0]
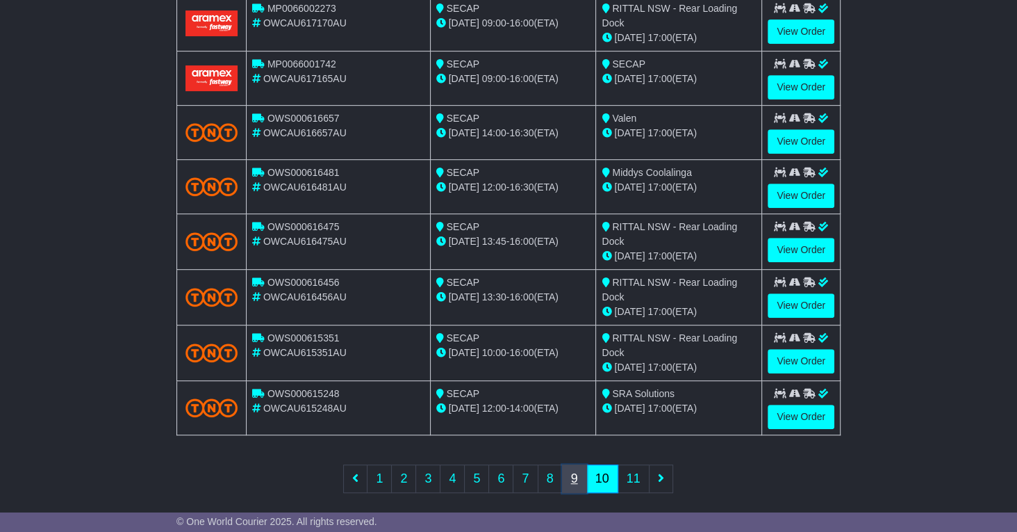
click at [575, 468] on link "9" at bounding box center [574, 478] width 25 height 28
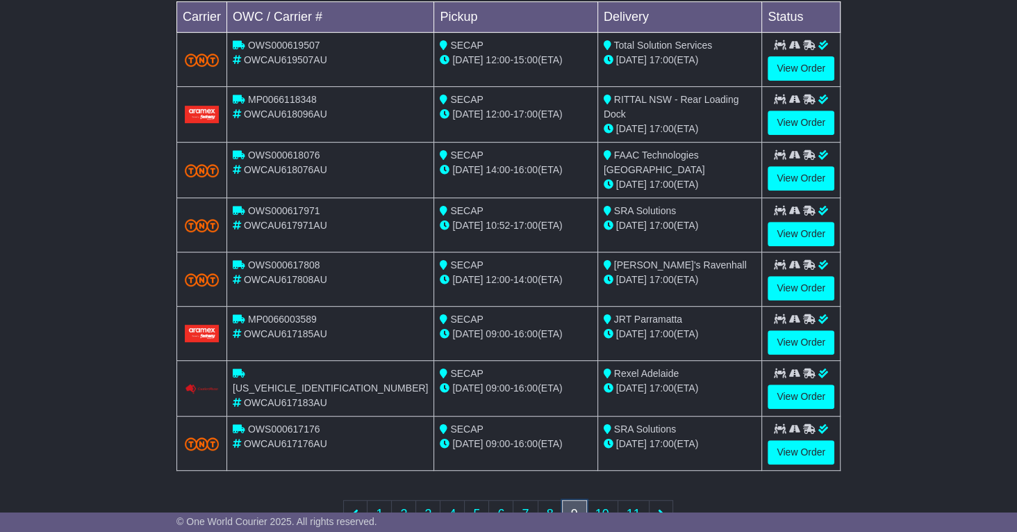
scroll to position [464, 0]
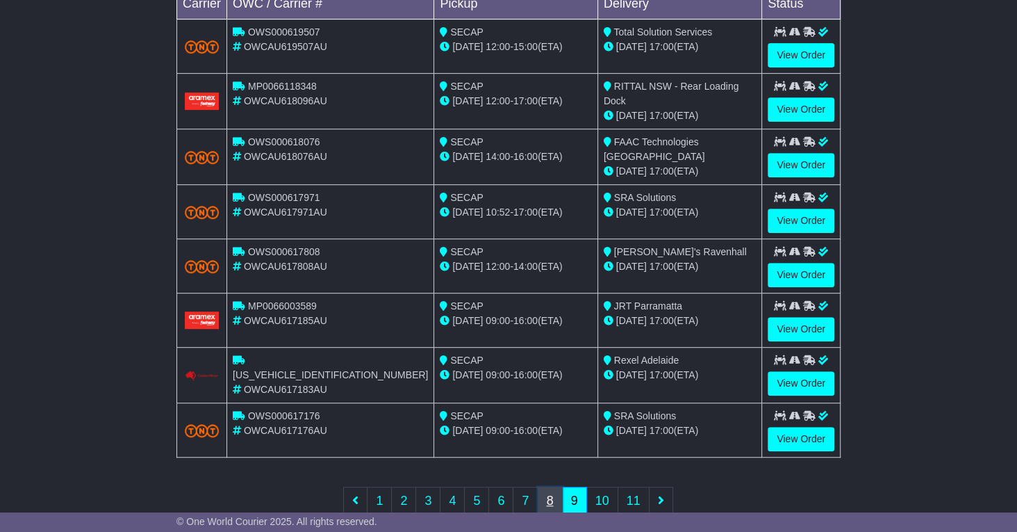
click at [549, 487] on link "8" at bounding box center [550, 501] width 25 height 28
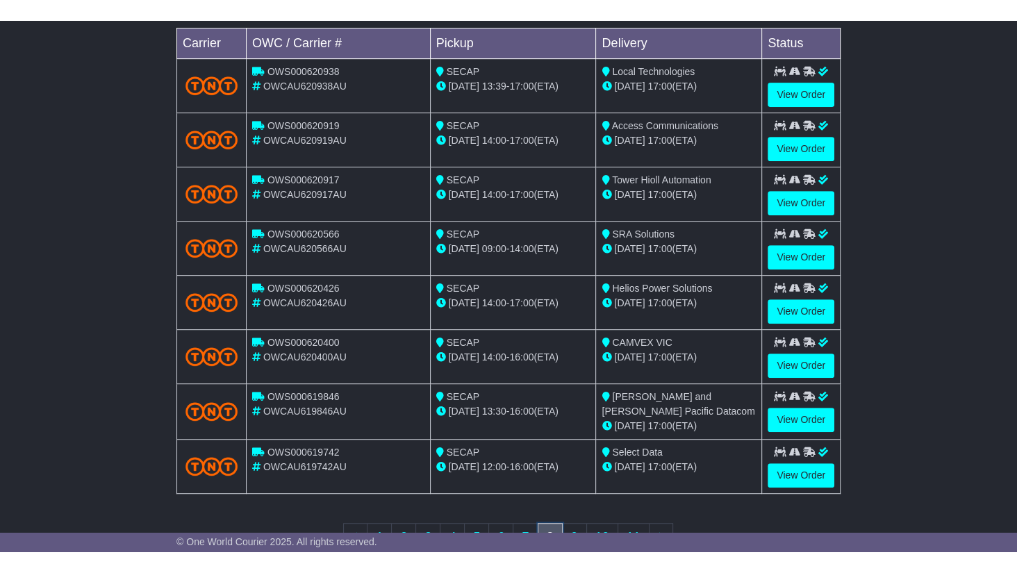
scroll to position [445, 0]
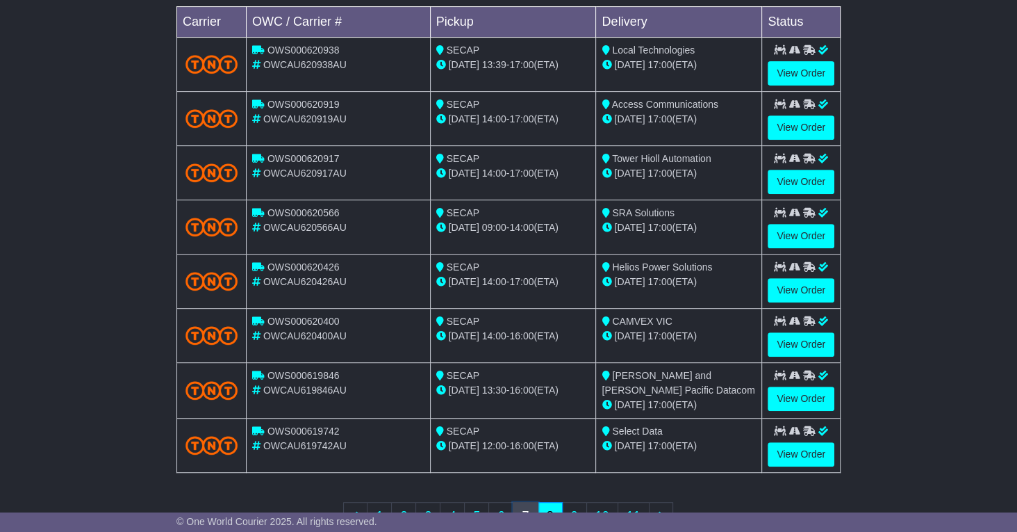
click at [523, 505] on link "7" at bounding box center [525, 516] width 25 height 28
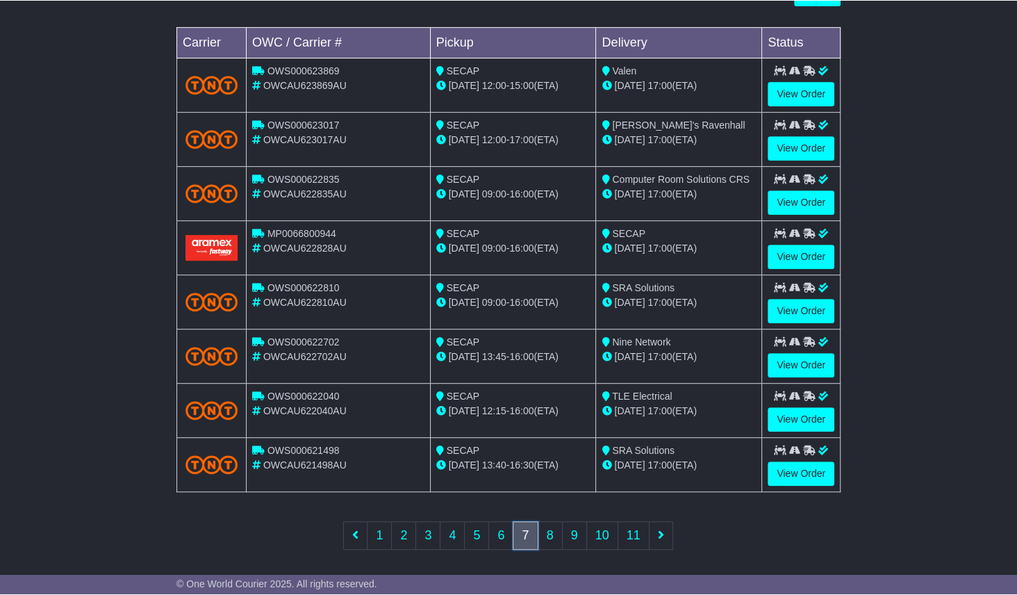
scroll to position [424, 0]
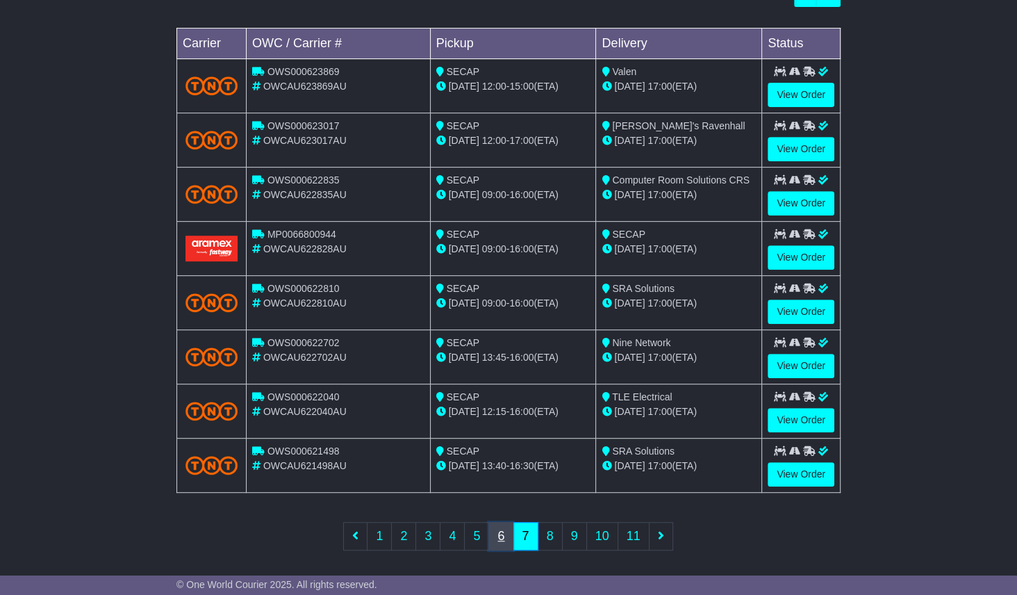
click at [500, 531] on link "6" at bounding box center [501, 536] width 25 height 28
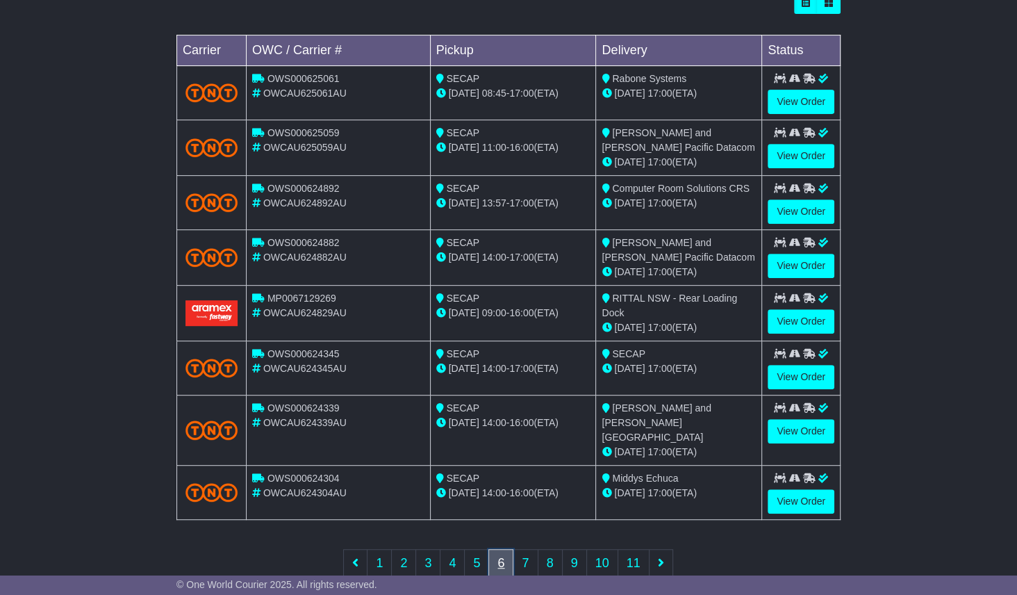
scroll to position [418, 0]
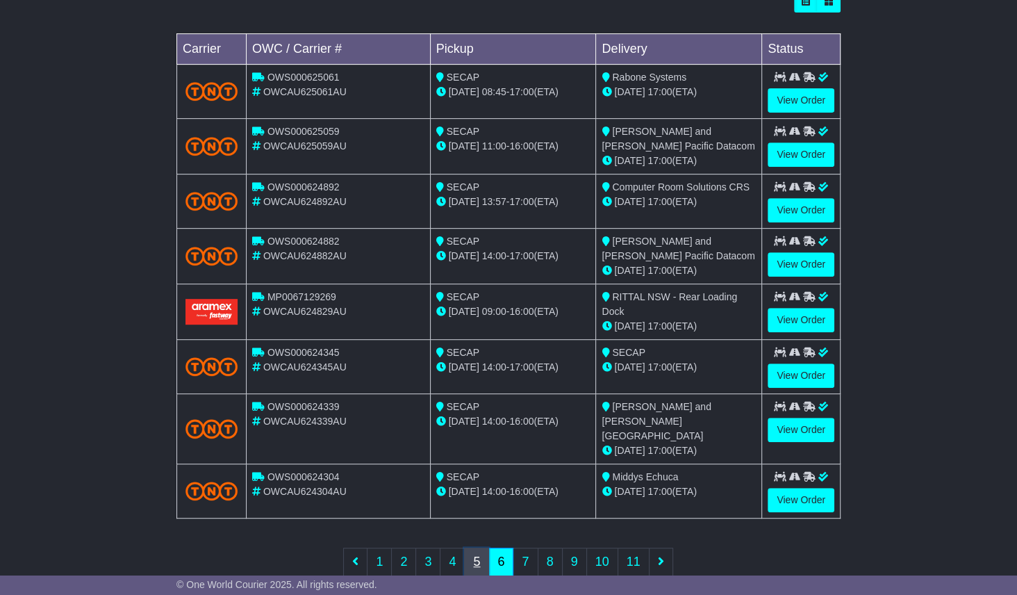
click at [476, 531] on link "5" at bounding box center [476, 562] width 25 height 28
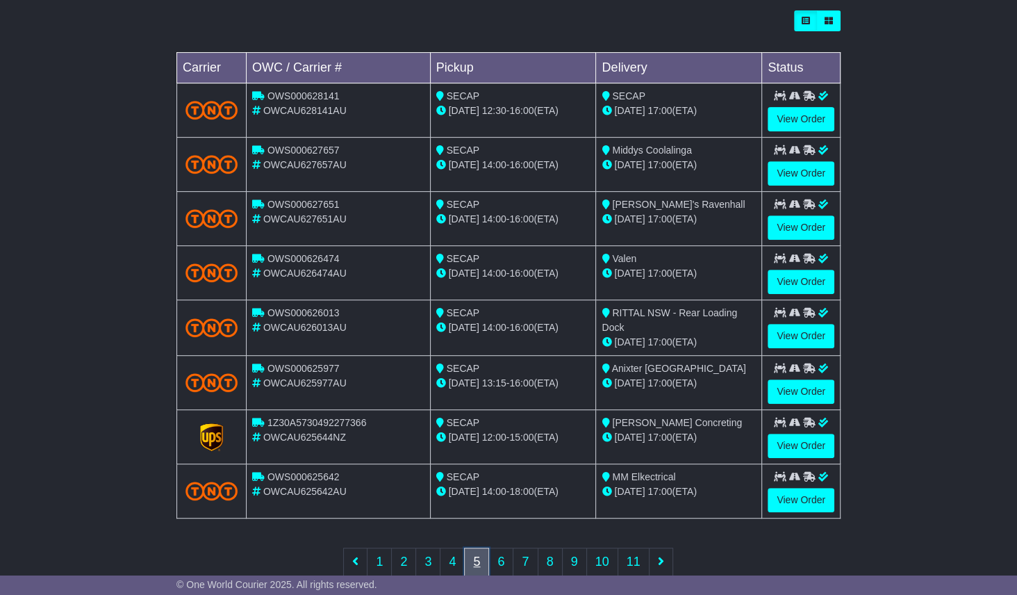
scroll to position [424, 0]
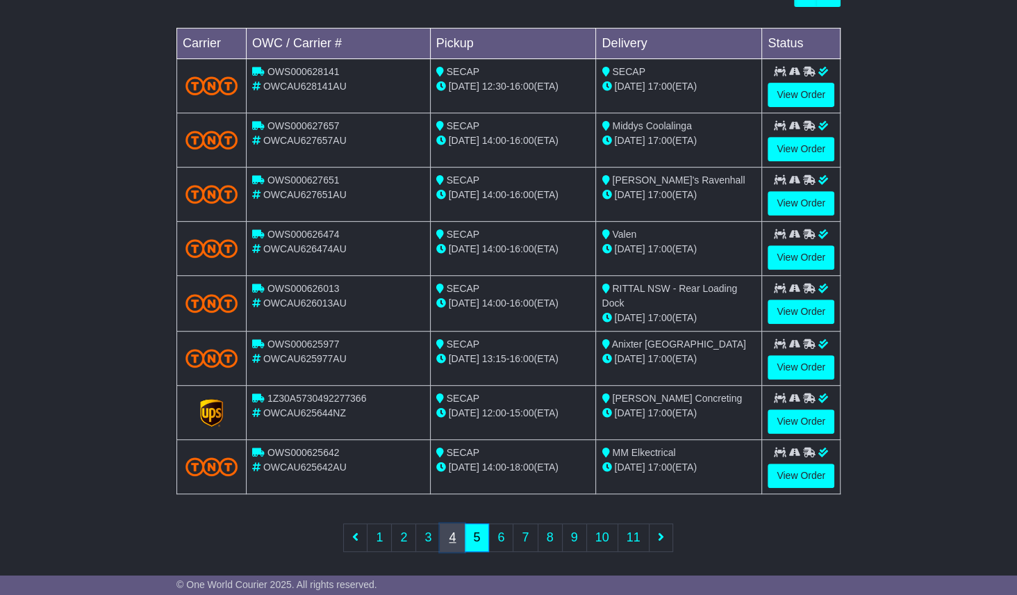
click at [452, 531] on link "4" at bounding box center [452, 537] width 25 height 28
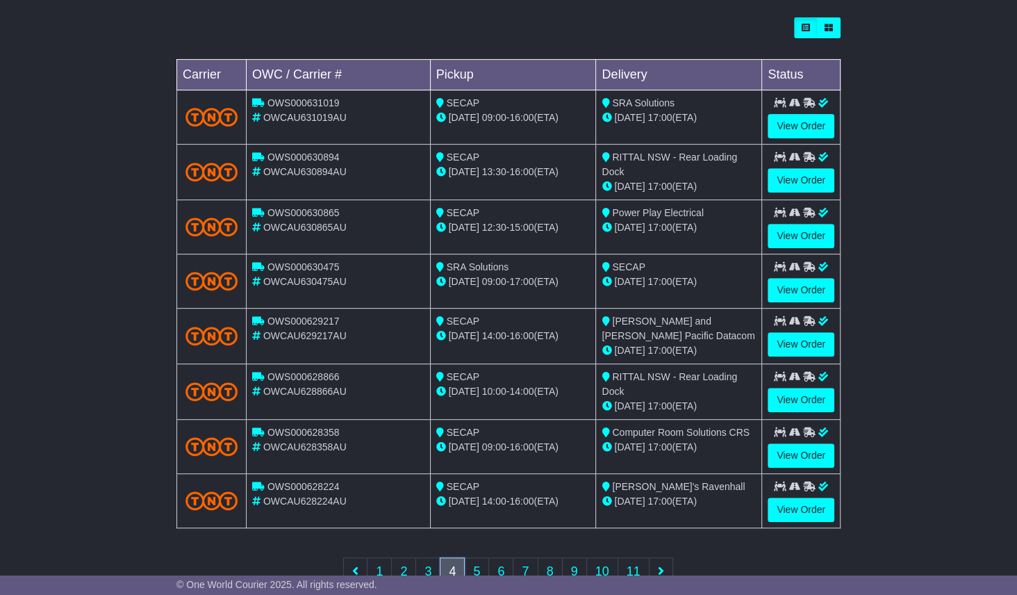
scroll to position [404, 0]
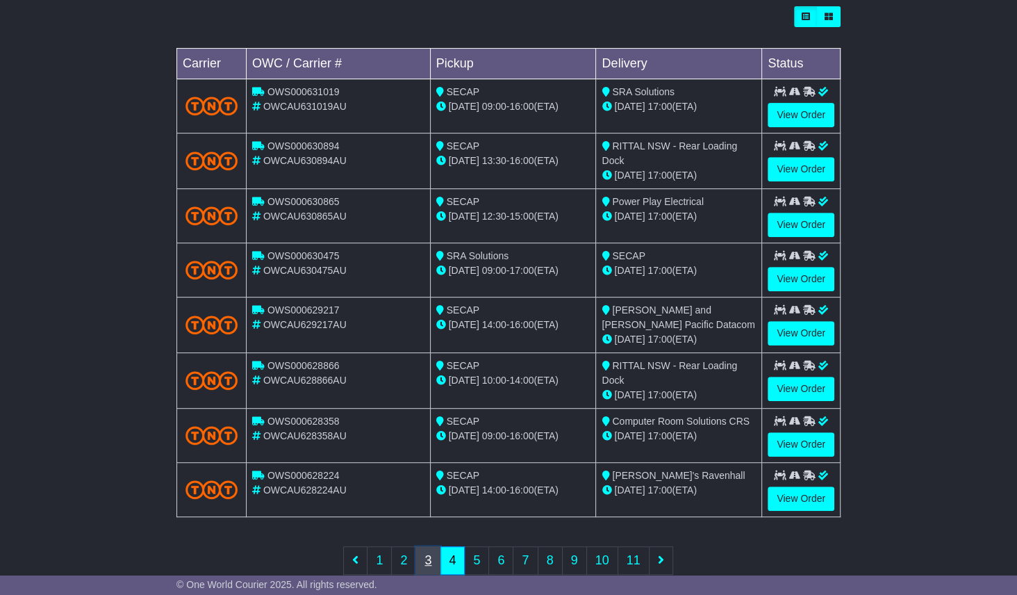
click at [429, 531] on link "3" at bounding box center [428, 560] width 25 height 28
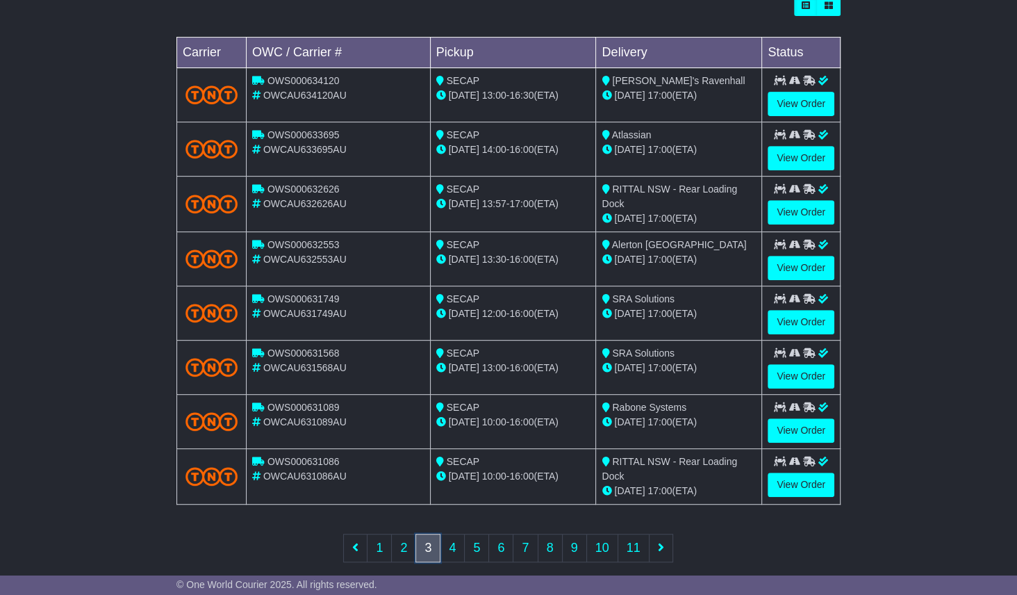
scroll to position [424, 0]
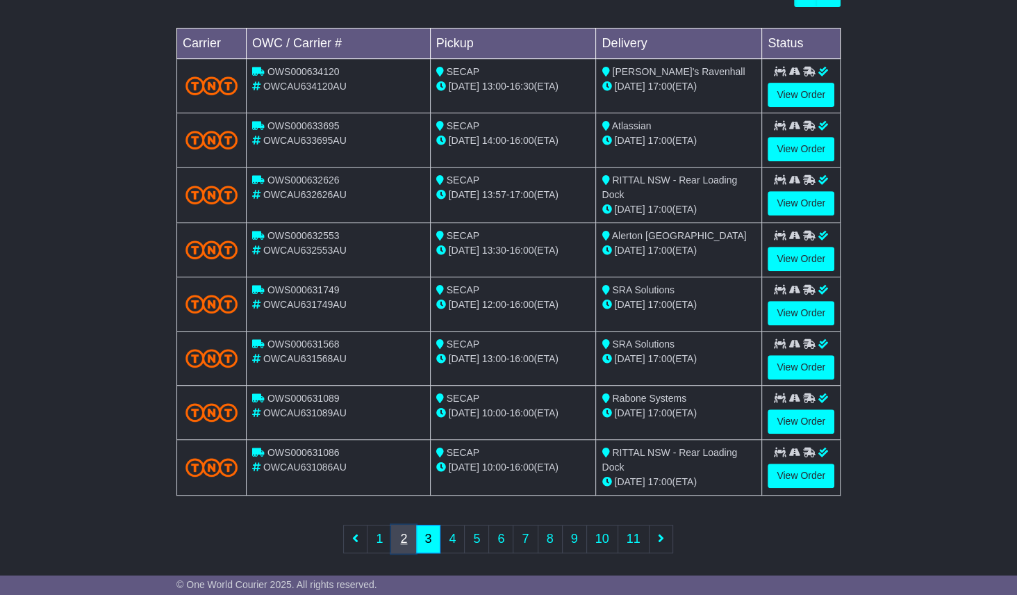
click at [402, 528] on link "2" at bounding box center [403, 539] width 25 height 28
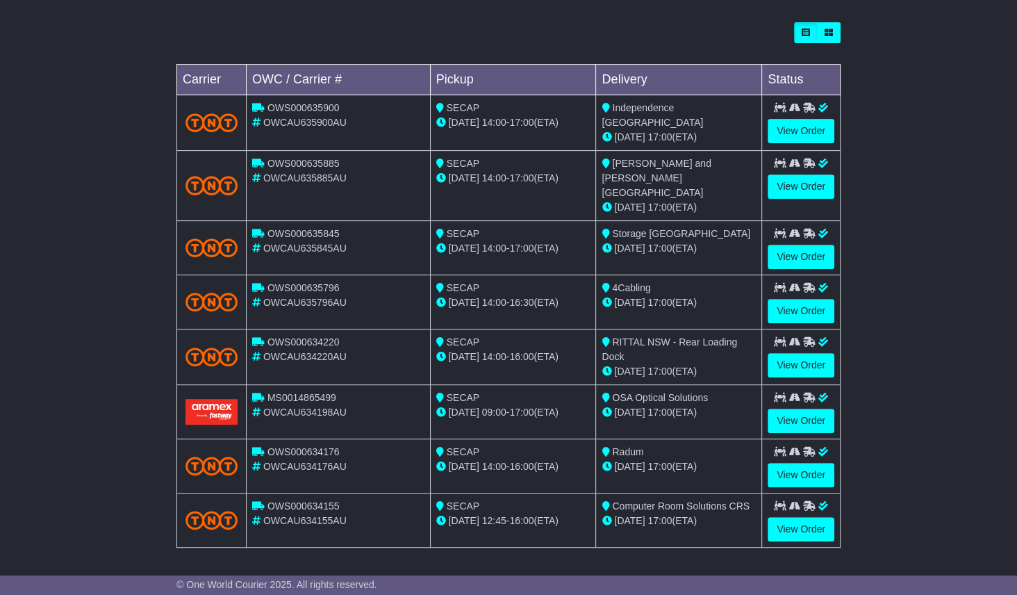
scroll to position [398, 0]
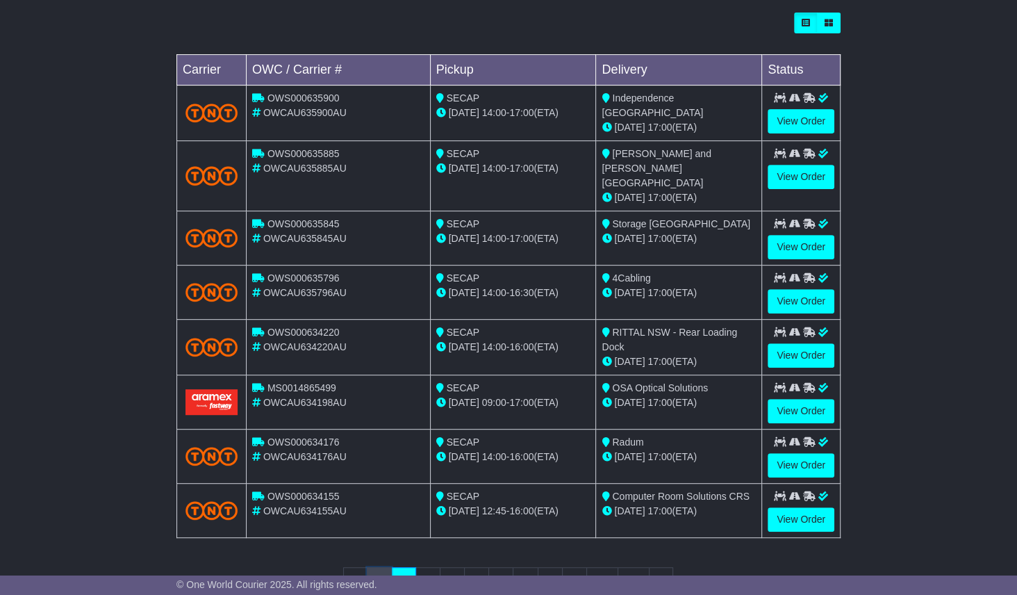
click at [379, 531] on link "1" at bounding box center [379, 581] width 25 height 28
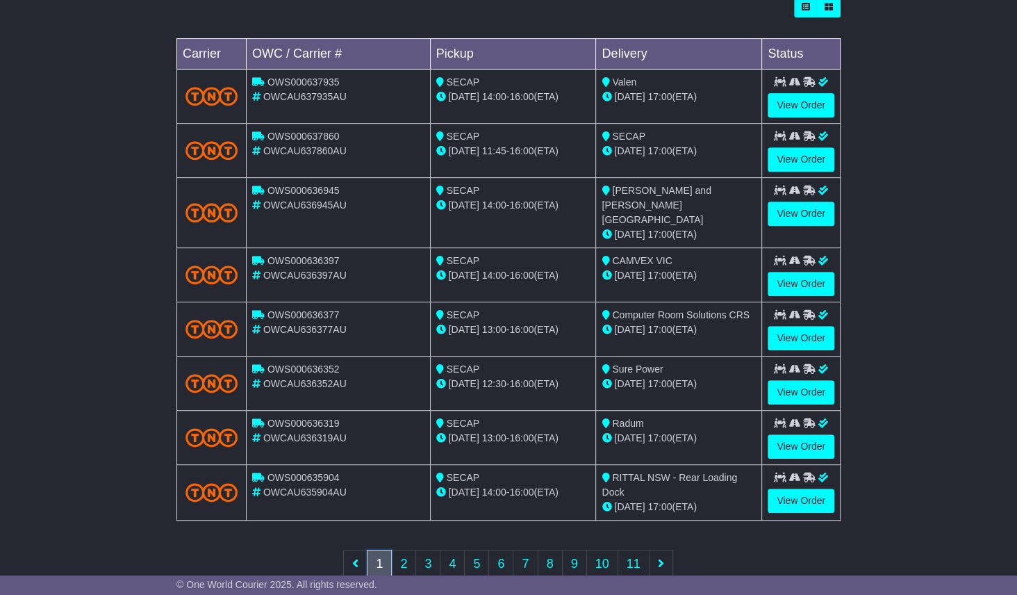
scroll to position [416, 0]
